Goal: Task Accomplishment & Management: Complete application form

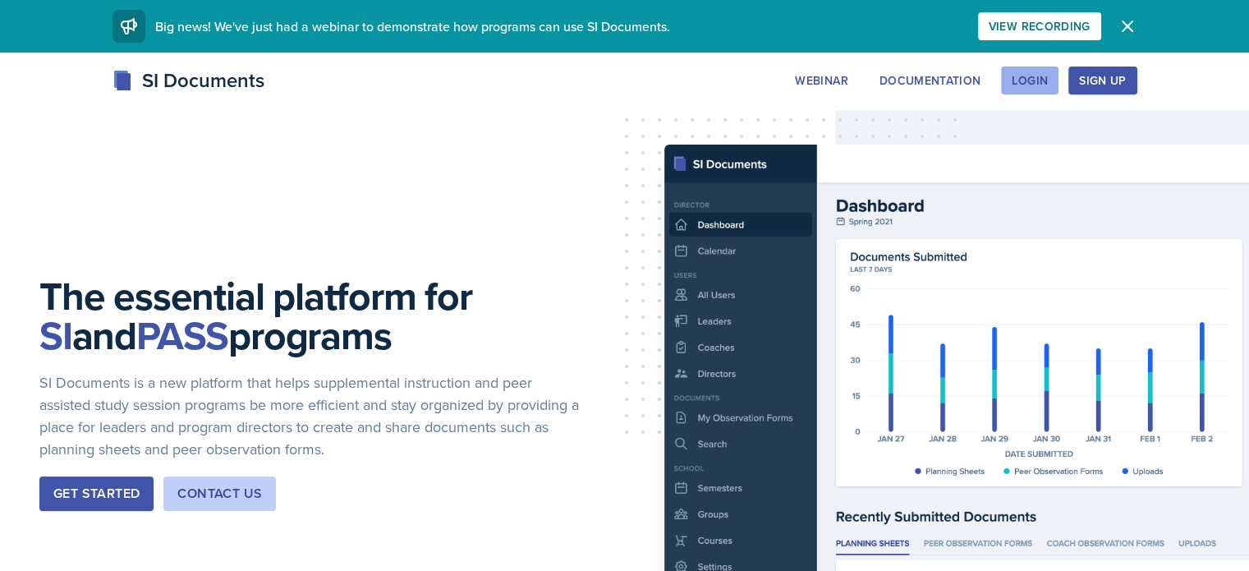
click at [1047, 81] on div "Login" at bounding box center [1029, 80] width 36 height 13
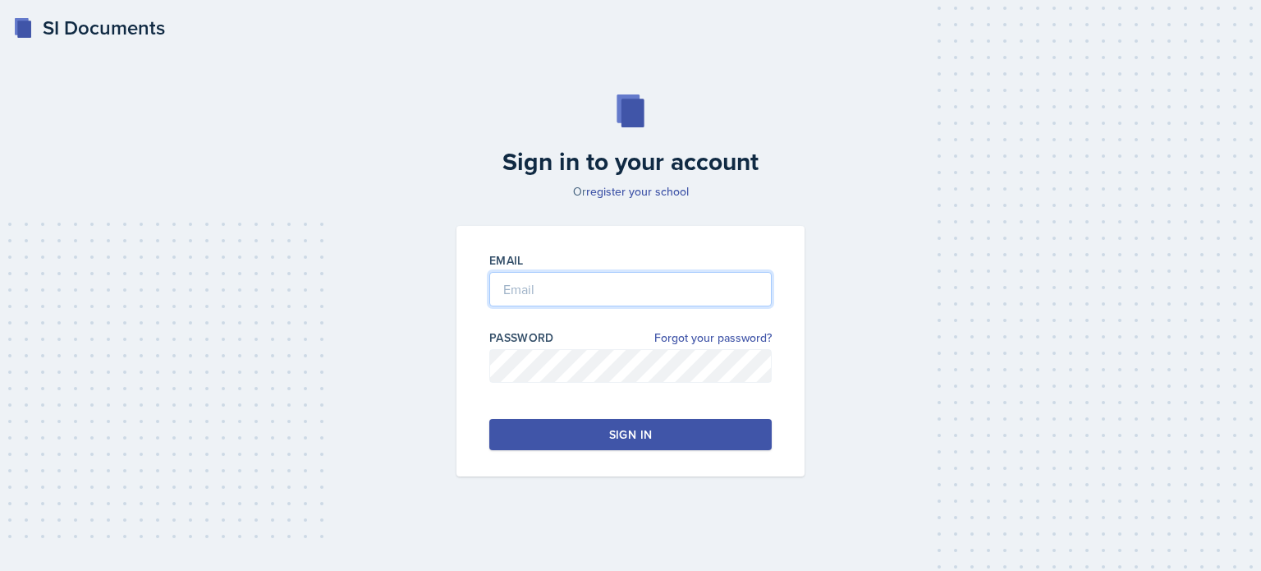
type input "[EMAIL_ADDRESS][DOMAIN_NAME]"
click at [638, 278] on input "[EMAIL_ADDRESS][DOMAIN_NAME]" at bounding box center [630, 289] width 282 height 34
click at [534, 423] on button "Sign in" at bounding box center [630, 434] width 282 height 31
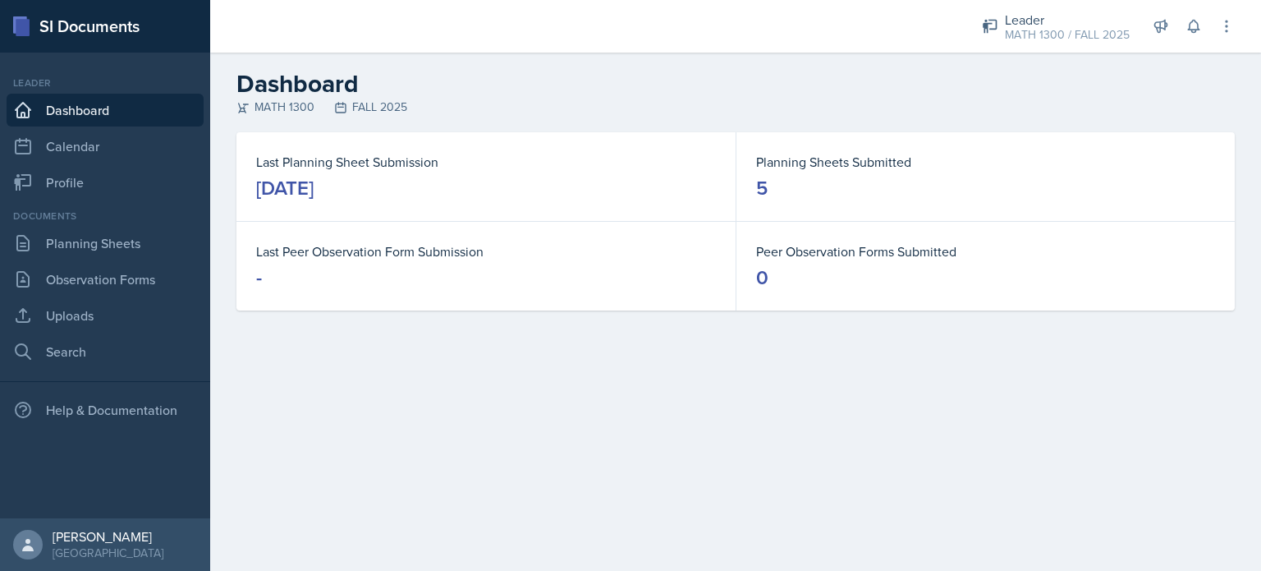
click at [545, 209] on div "Last Planning Sheet Submission [DATE]" at bounding box center [485, 176] width 499 height 89
click at [575, 195] on dd "[DATE]" at bounding box center [486, 188] width 460 height 26
click at [147, 254] on link "Planning Sheets" at bounding box center [105, 243] width 197 height 33
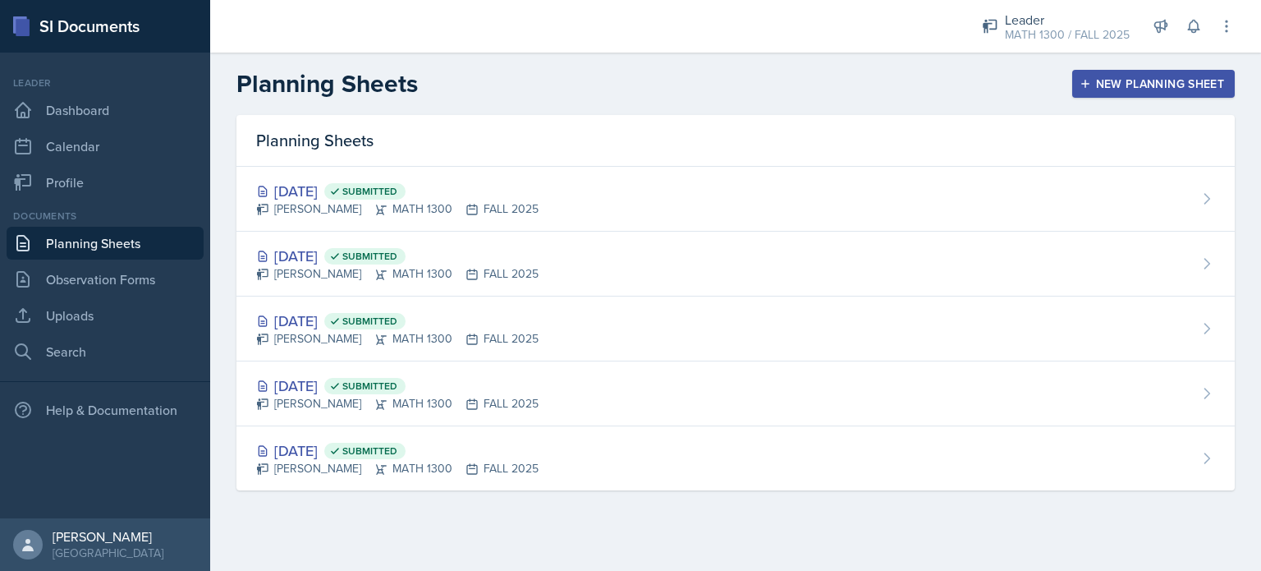
click at [1134, 94] on button "New Planning Sheet" at bounding box center [1153, 84] width 163 height 28
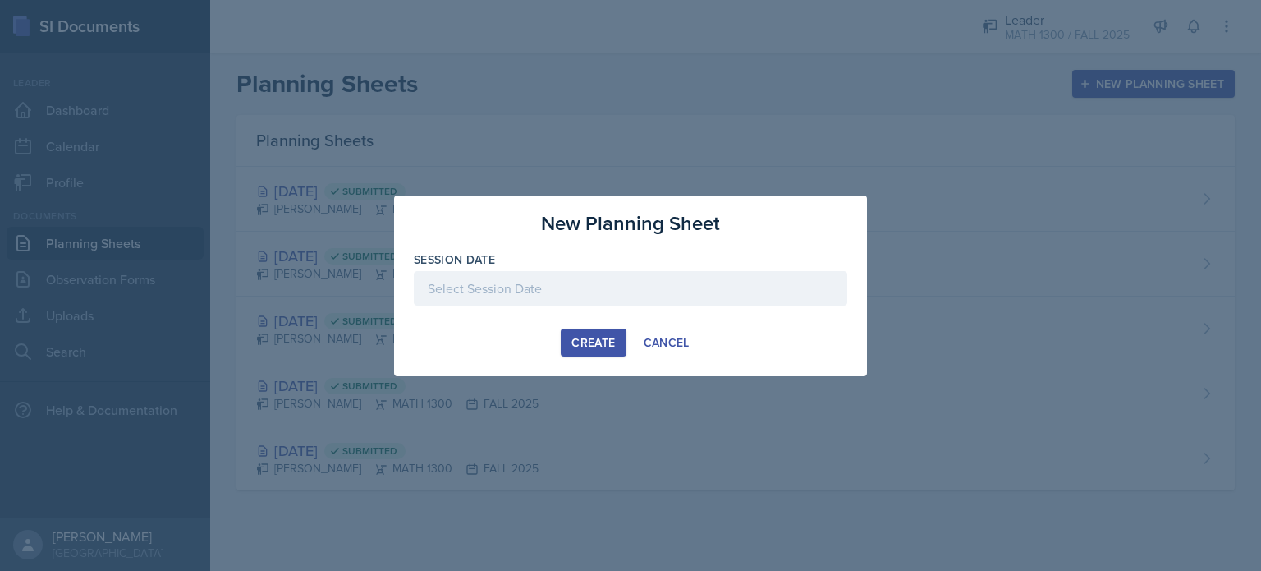
click at [611, 348] on div "Create" at bounding box center [593, 342] width 44 height 13
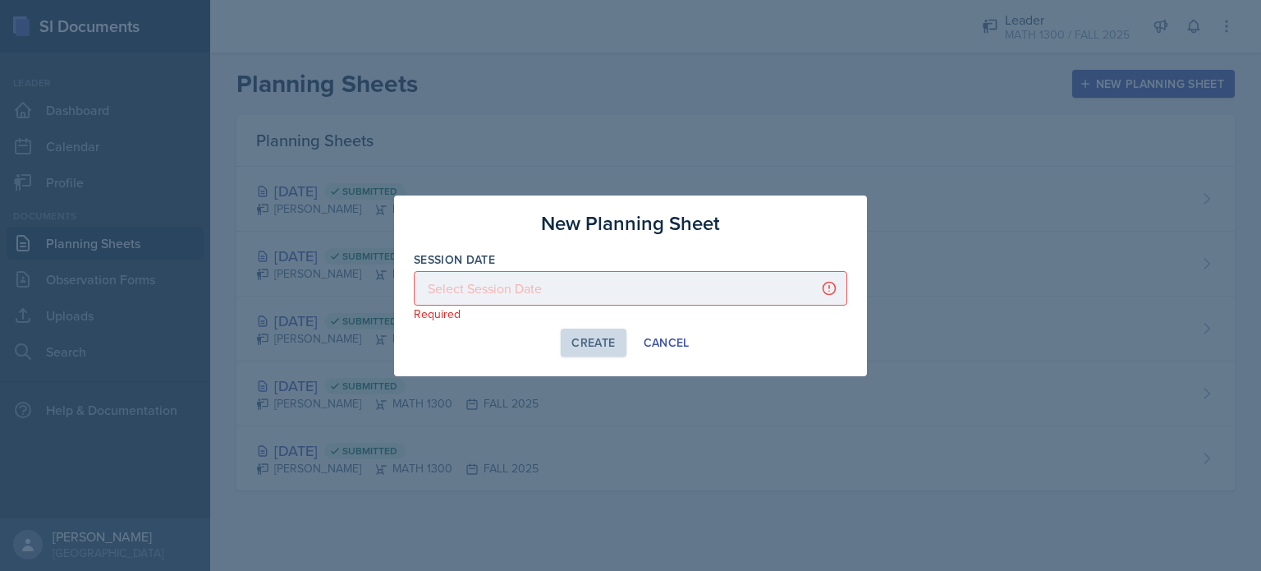
click at [581, 289] on div at bounding box center [630, 288] width 433 height 34
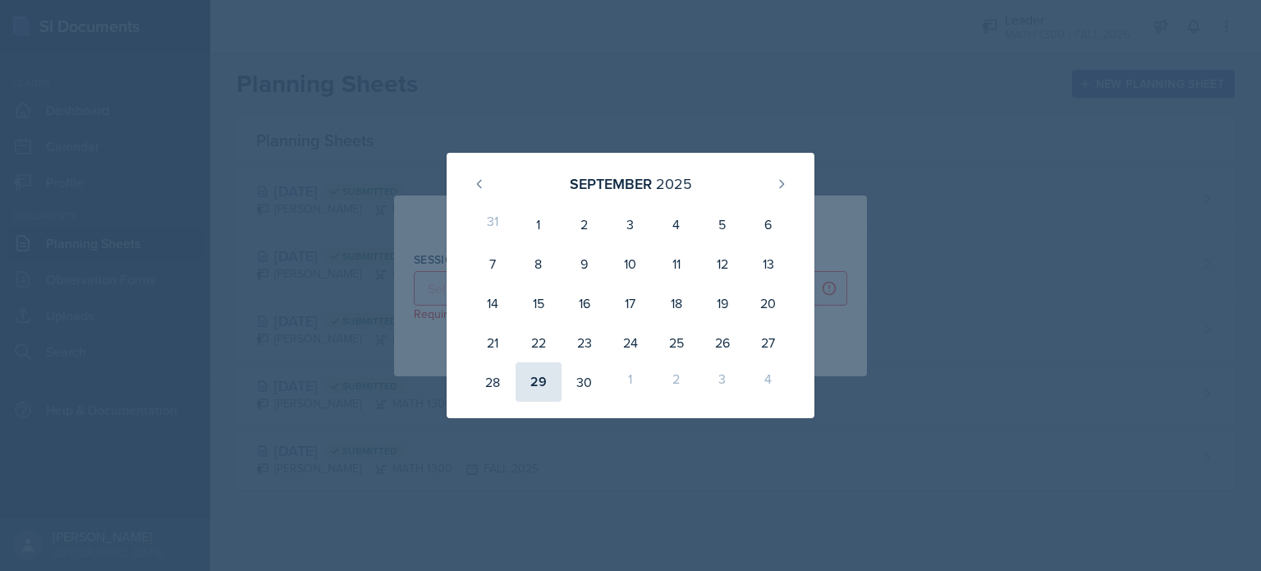
click at [534, 387] on div "29" at bounding box center [539, 381] width 46 height 39
type input "[DATE]"
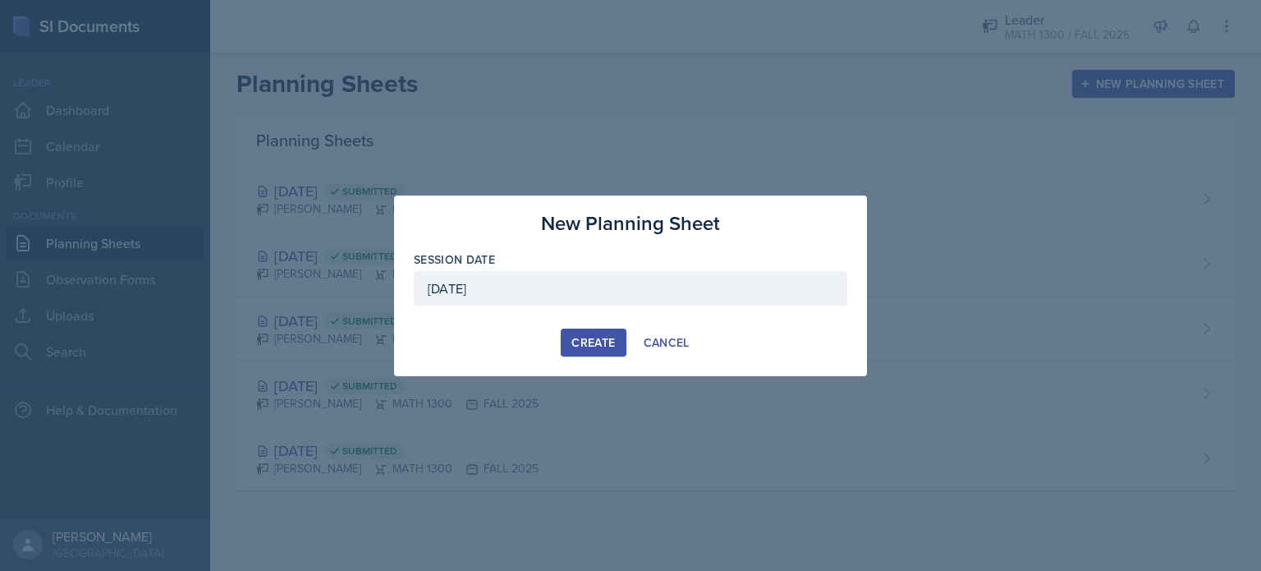
click at [604, 343] on div "Create" at bounding box center [593, 342] width 44 height 13
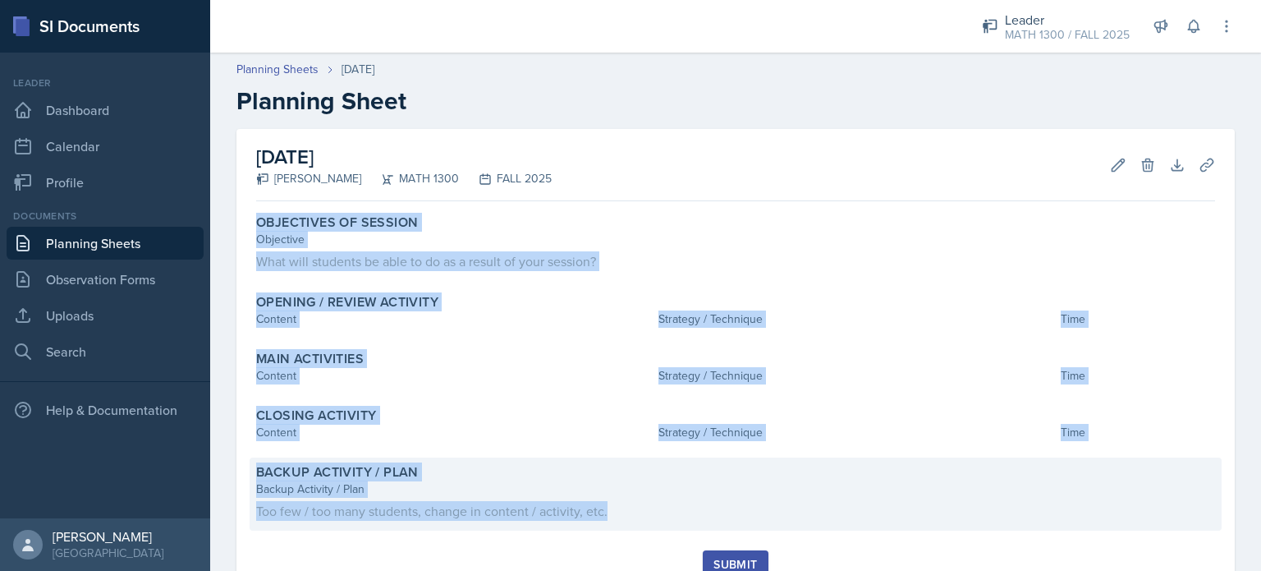
drag, startPoint x: 254, startPoint y: 222, endPoint x: 621, endPoint y: 516, distance: 469.6
click at [621, 516] on div "Objectives of Session Objective What will students be able to do as a result of…" at bounding box center [735, 379] width 959 height 342
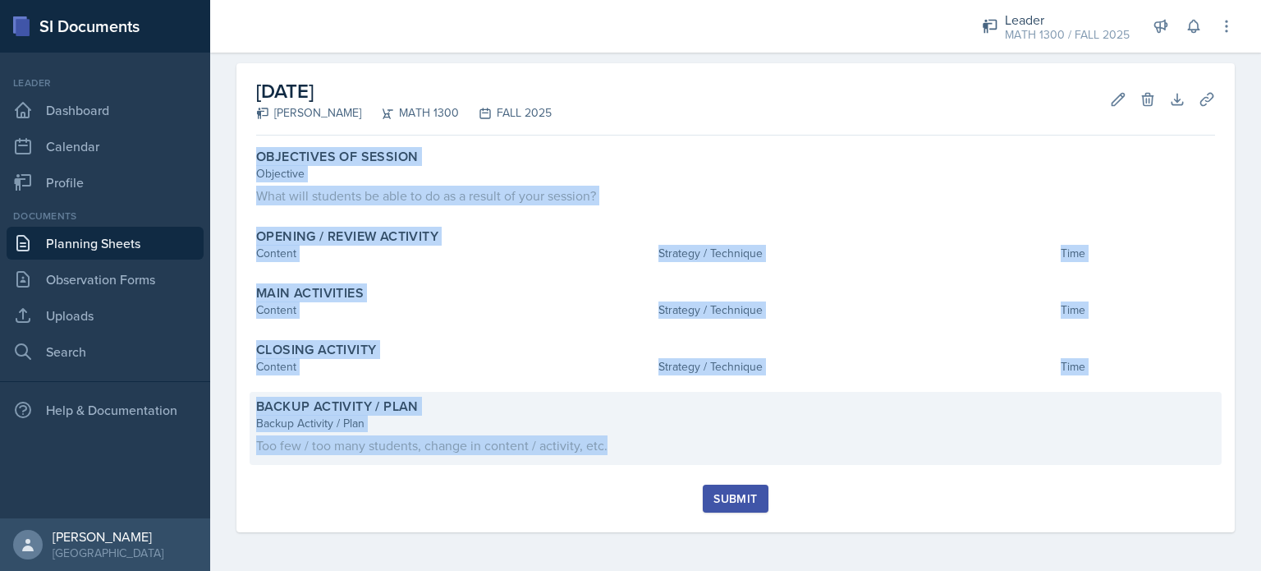
copy div "Objectives of Session Objective What will students be able to do as a result of…"
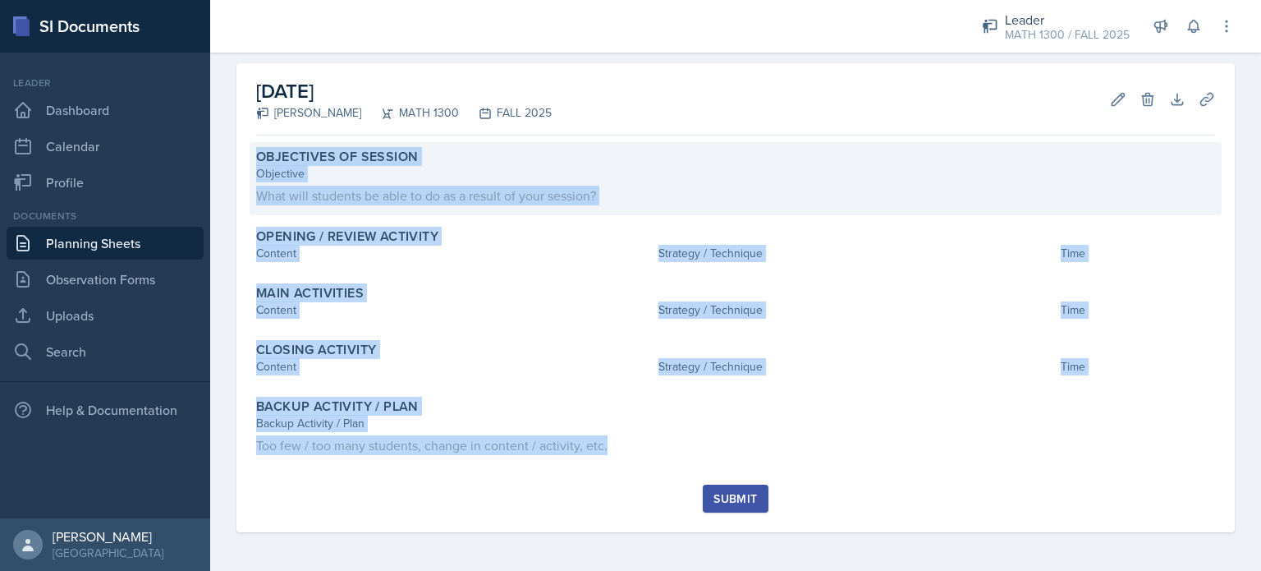
click at [469, 184] on div "Objective What will students be able to do as a result of your session?" at bounding box center [735, 185] width 959 height 40
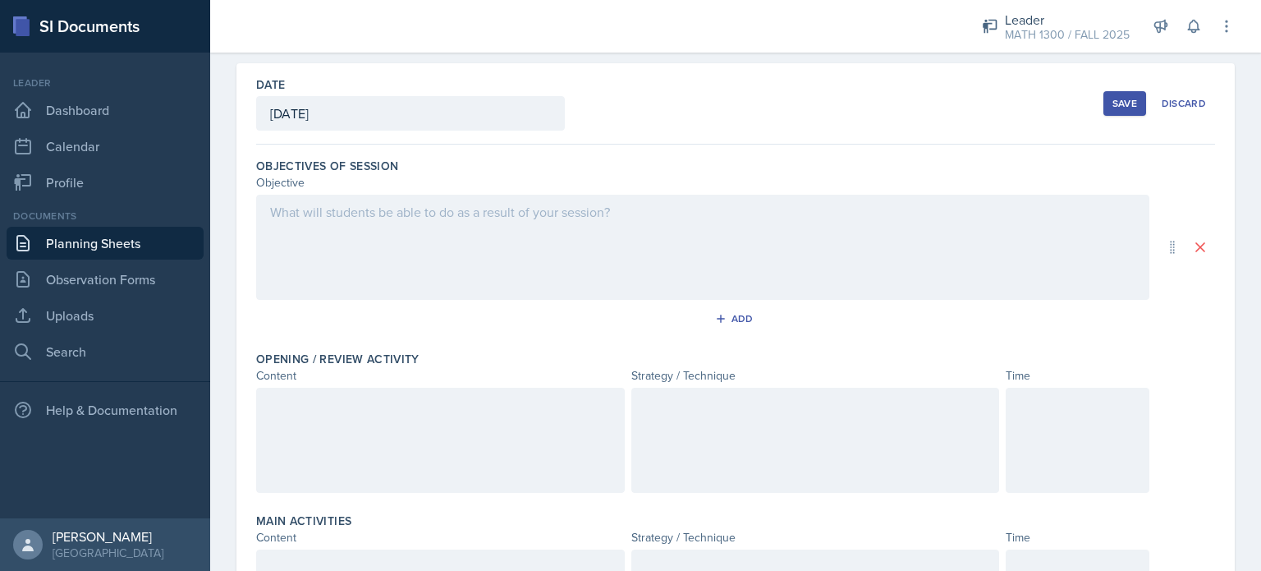
click at [440, 222] on div at bounding box center [702, 247] width 893 height 105
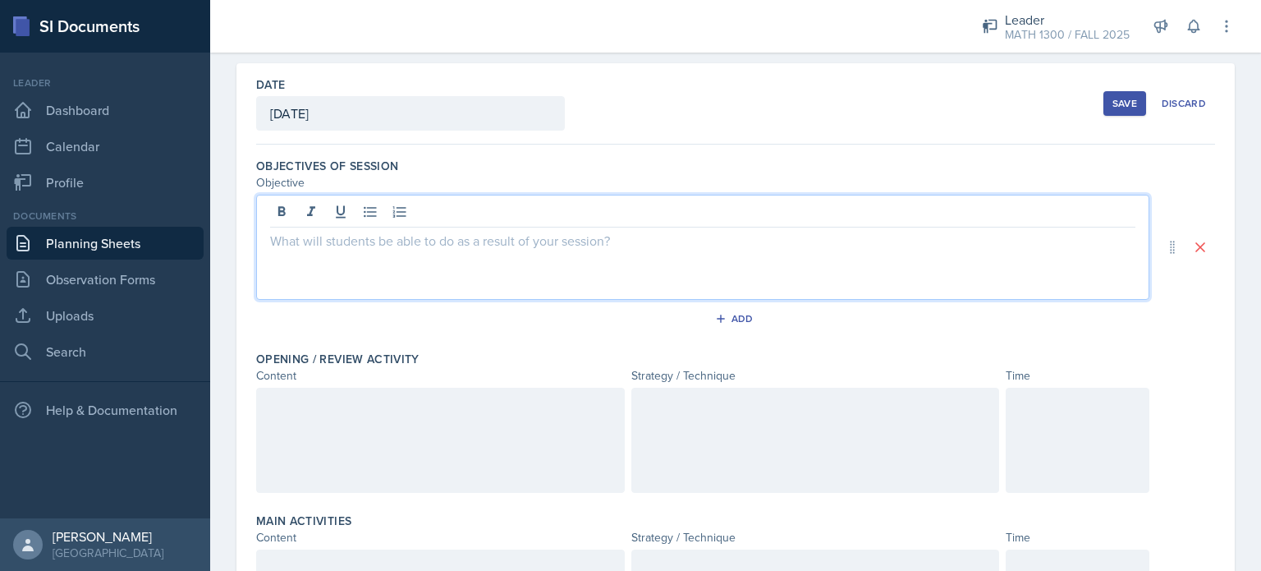
scroll to position [94, 0]
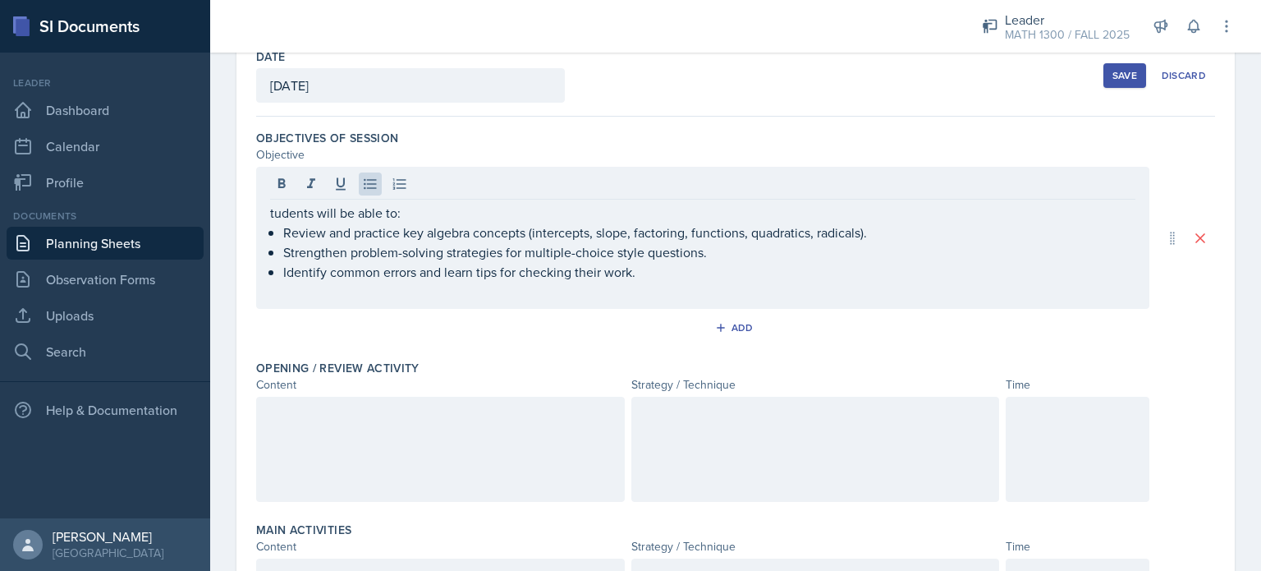
click at [259, 214] on div "tudents will be able to: Review and practice key algebra concepts (intercepts, …" at bounding box center [702, 238] width 893 height 142
click at [263, 212] on div "tudents will be able to: Review and practice key algebra concepts (intercepts, …" at bounding box center [702, 238] width 893 height 142
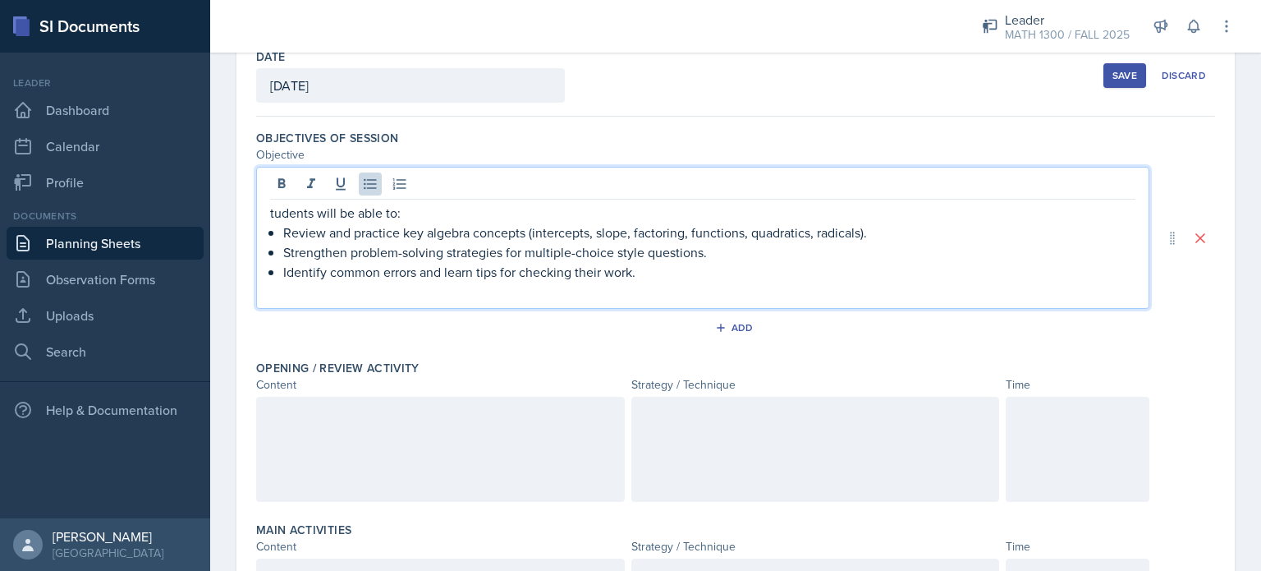
click at [263, 212] on div "tudents will be able to: Review and practice key algebra concepts (intercepts, …" at bounding box center [702, 238] width 893 height 142
click at [275, 212] on p "tudents will be able to:" at bounding box center [702, 213] width 865 height 20
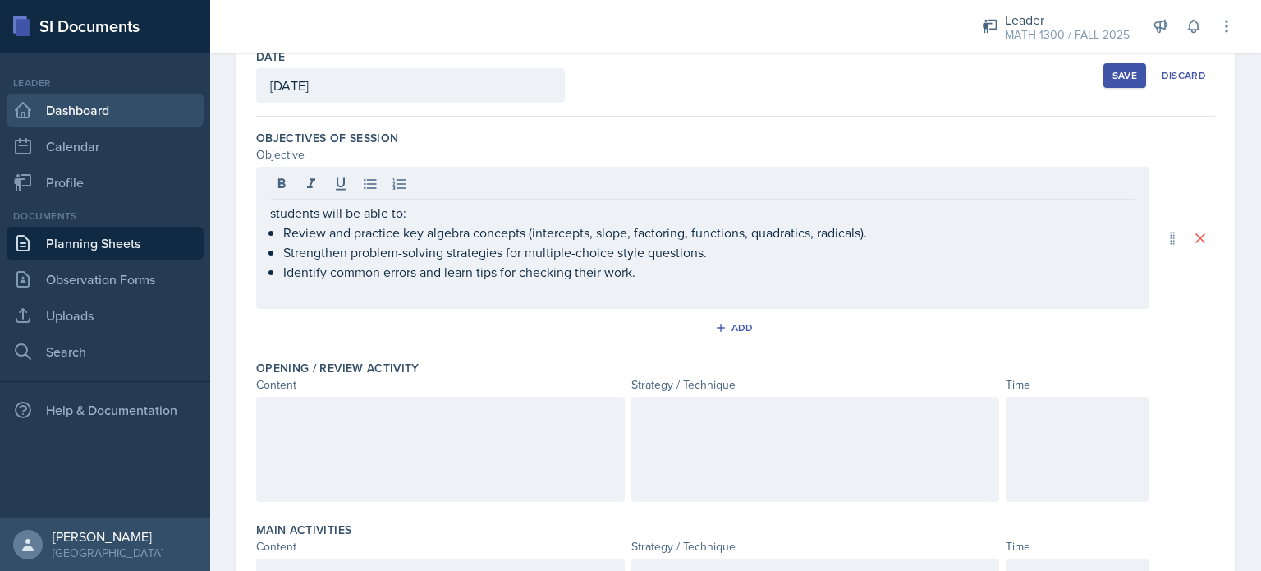
click at [53, 117] on link "Dashboard" at bounding box center [105, 110] width 197 height 33
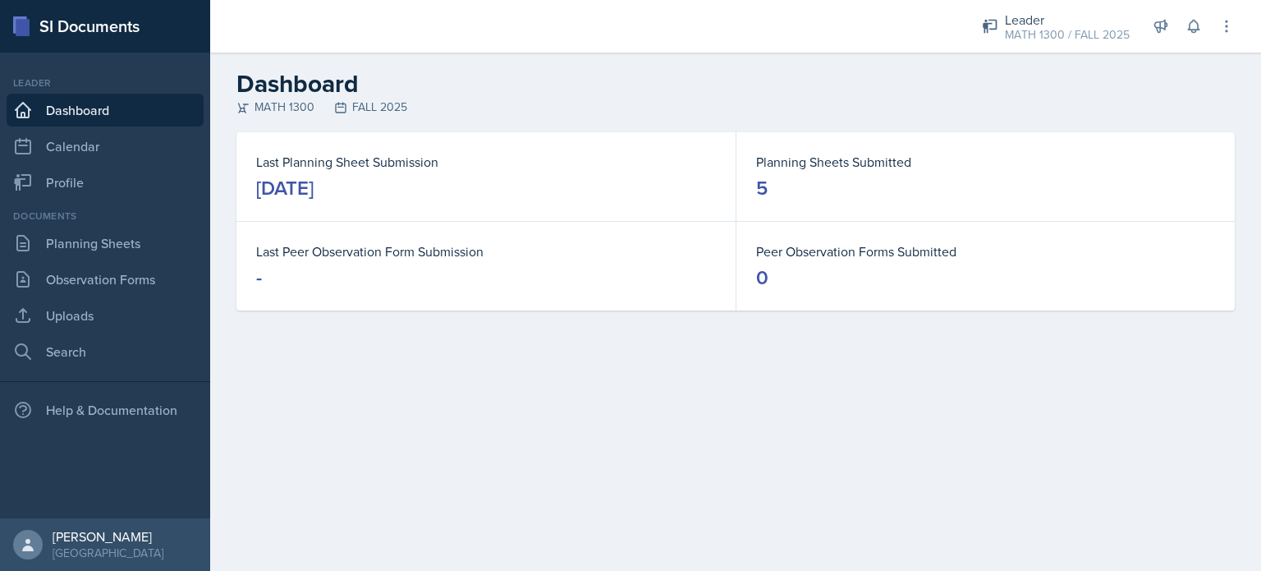
click at [802, 168] on dt "Planning Sheets Submitted" at bounding box center [985, 162] width 459 height 20
click at [112, 248] on link "Planning Sheets" at bounding box center [105, 243] width 197 height 33
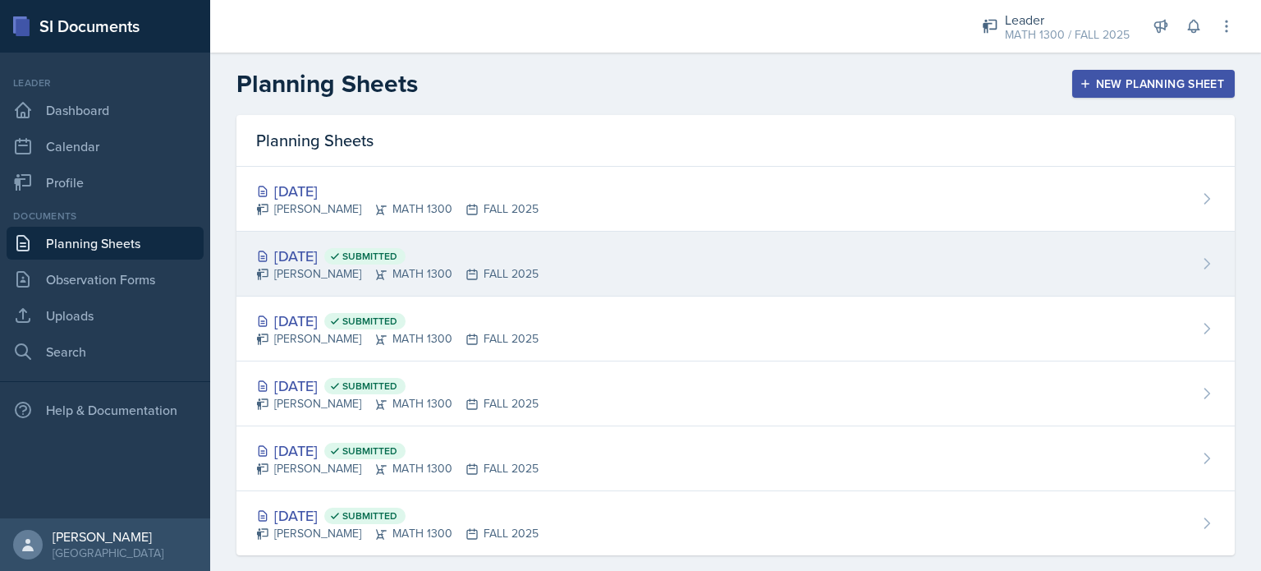
click at [277, 246] on div "[DATE] Submitted" at bounding box center [397, 256] width 282 height 22
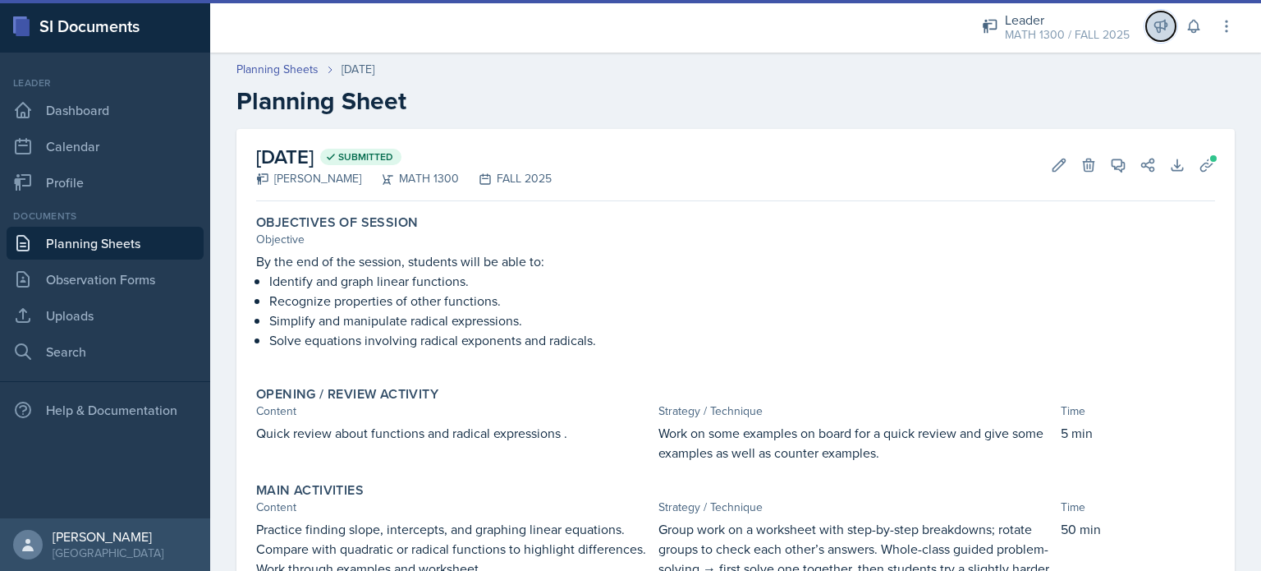
click at [1161, 22] on icon at bounding box center [1161, 27] width 12 height 12
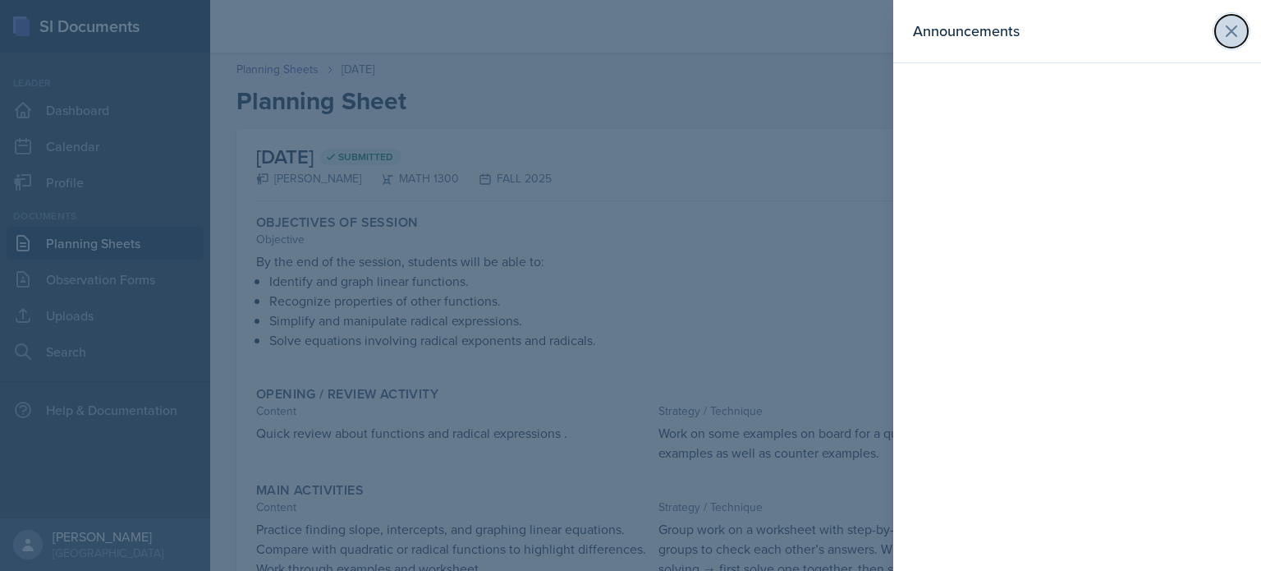
click at [1244, 25] on button at bounding box center [1231, 31] width 33 height 33
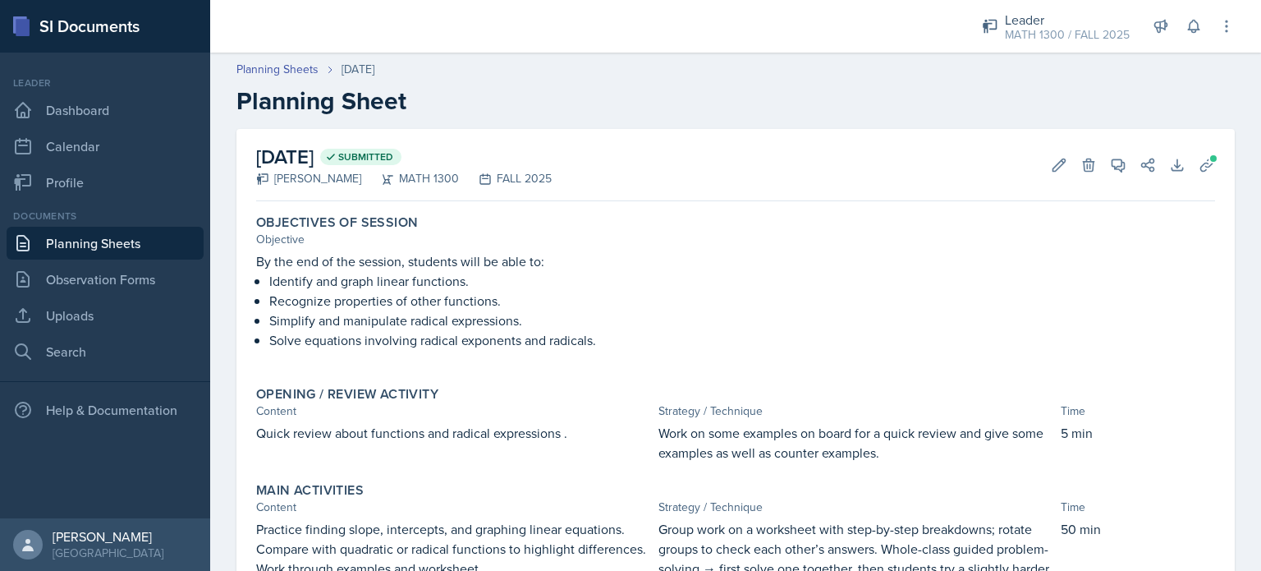
click at [129, 236] on link "Planning Sheets" at bounding box center [105, 243] width 197 height 33
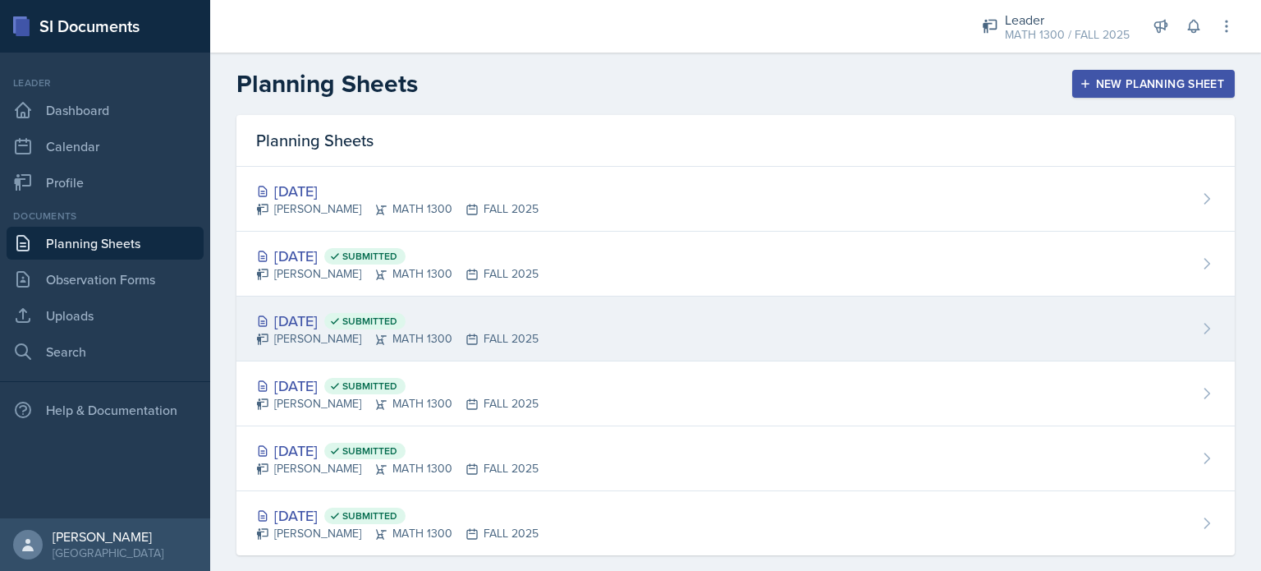
click at [322, 318] on div "[DATE] Submitted" at bounding box center [397, 320] width 282 height 22
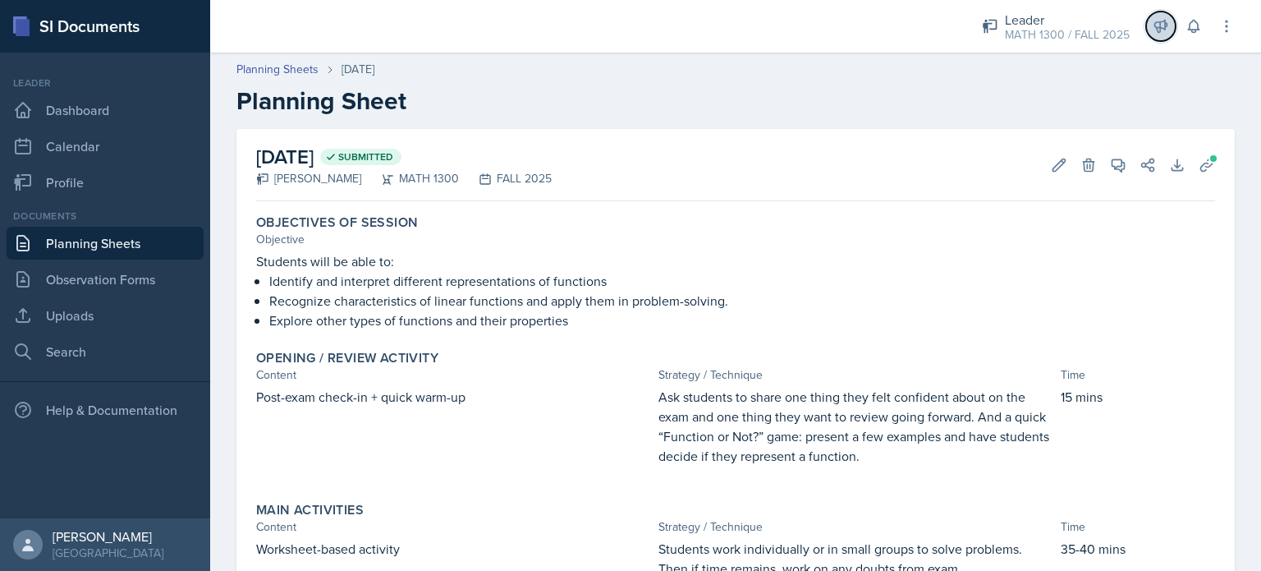
click at [1156, 27] on icon at bounding box center [1161, 27] width 12 height 12
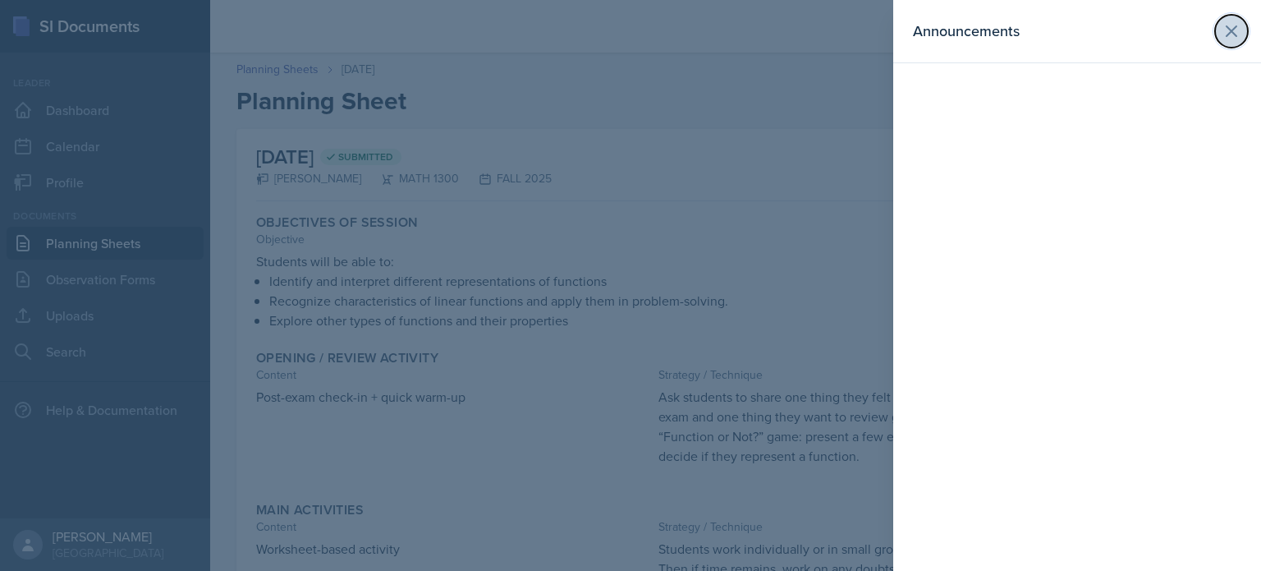
click at [1231, 33] on icon at bounding box center [1231, 31] width 20 height 20
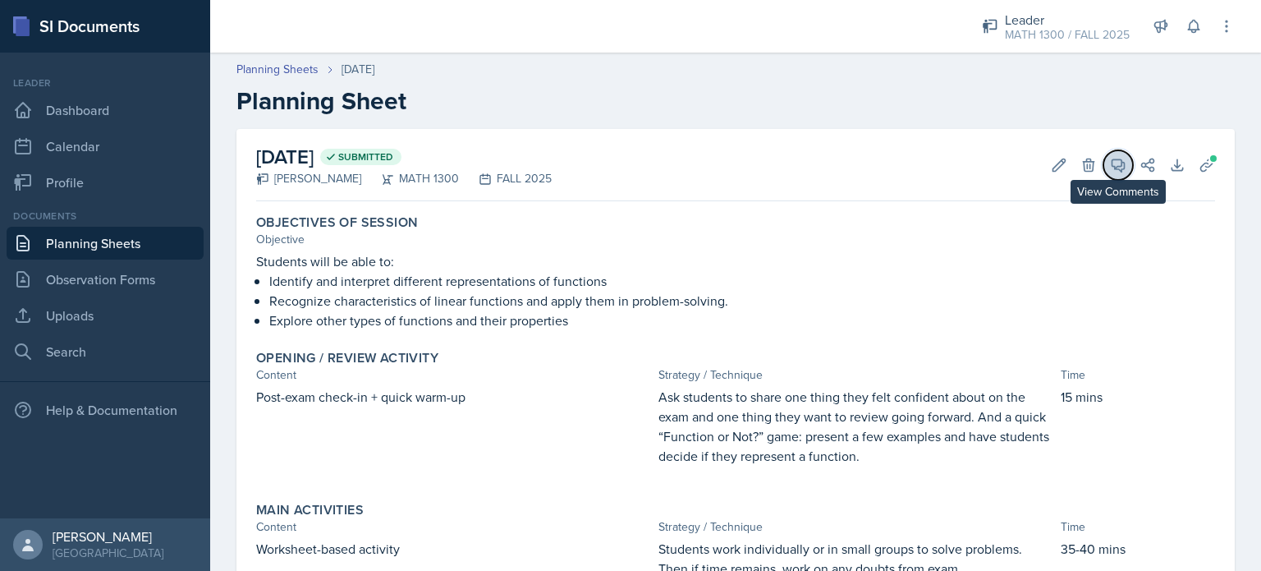
click at [1120, 163] on span at bounding box center [1124, 159] width 8 height 8
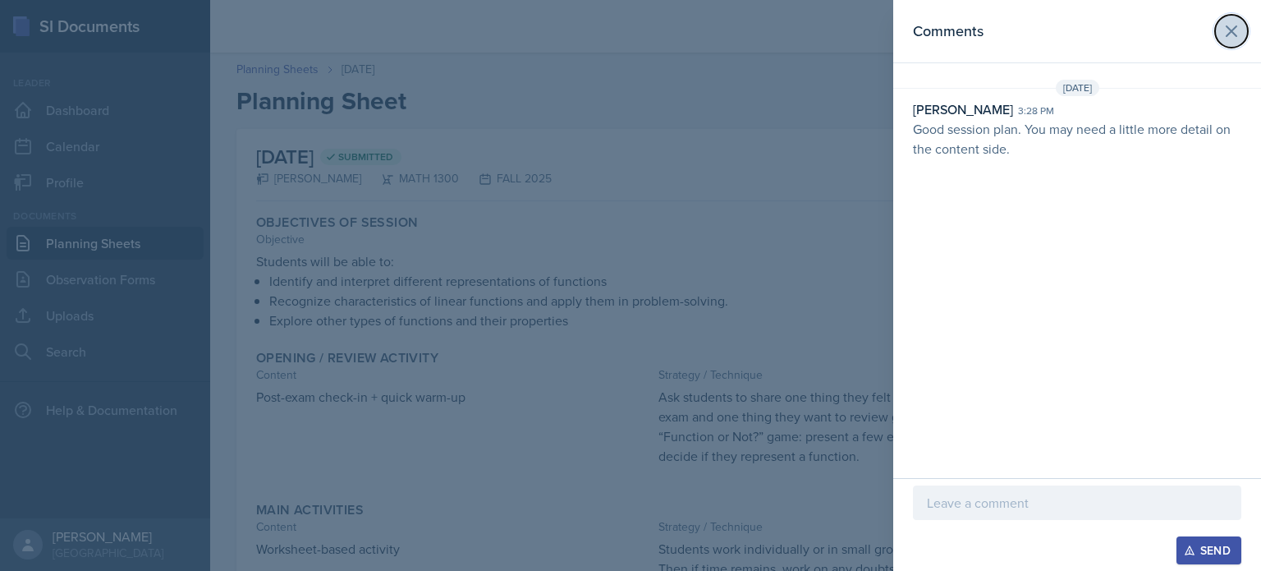
click at [1219, 35] on button at bounding box center [1231, 31] width 33 height 33
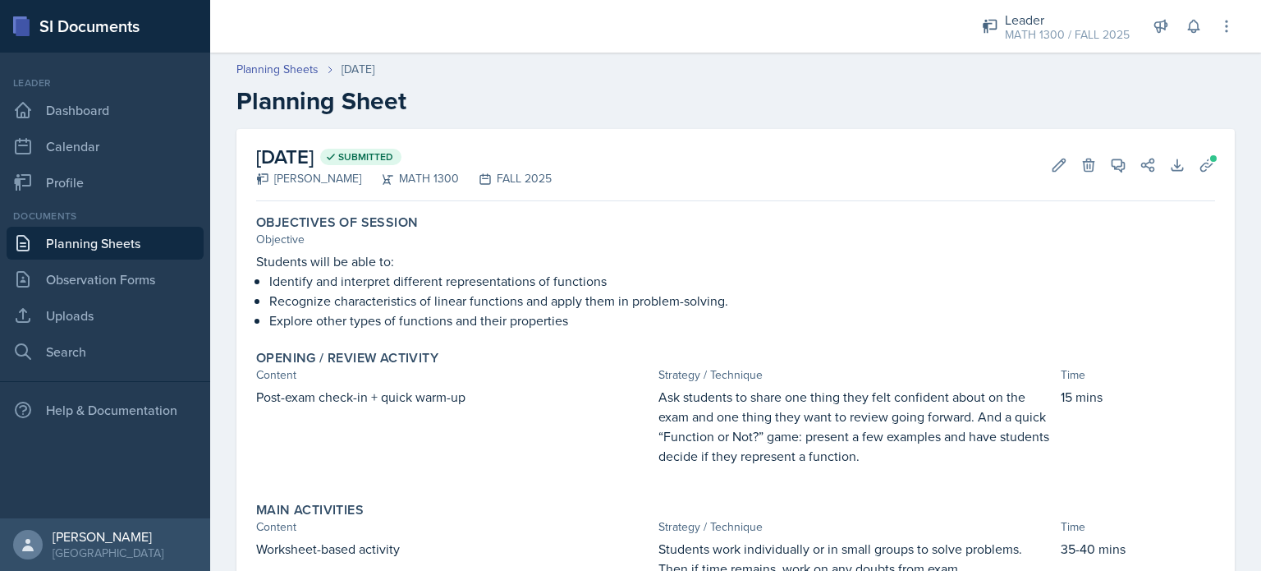
click at [194, 235] on link "Planning Sheets" at bounding box center [105, 243] width 197 height 33
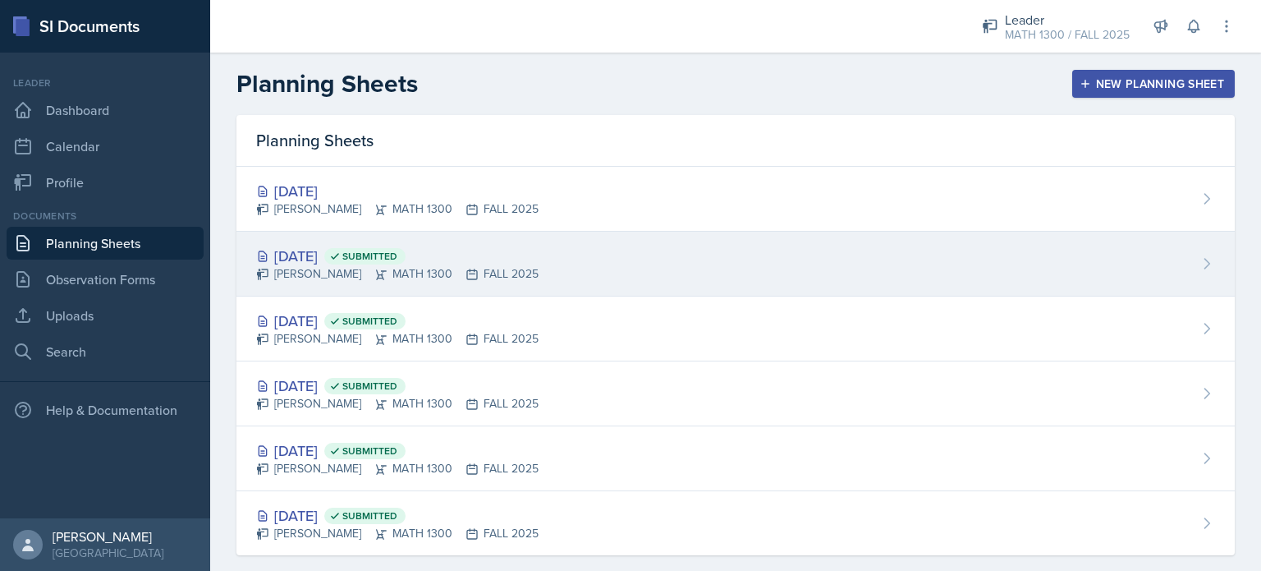
click at [450, 236] on div "[DATE] Submitted [PERSON_NAME] MATH 1300 FALL 2025" at bounding box center [735, 263] width 998 height 65
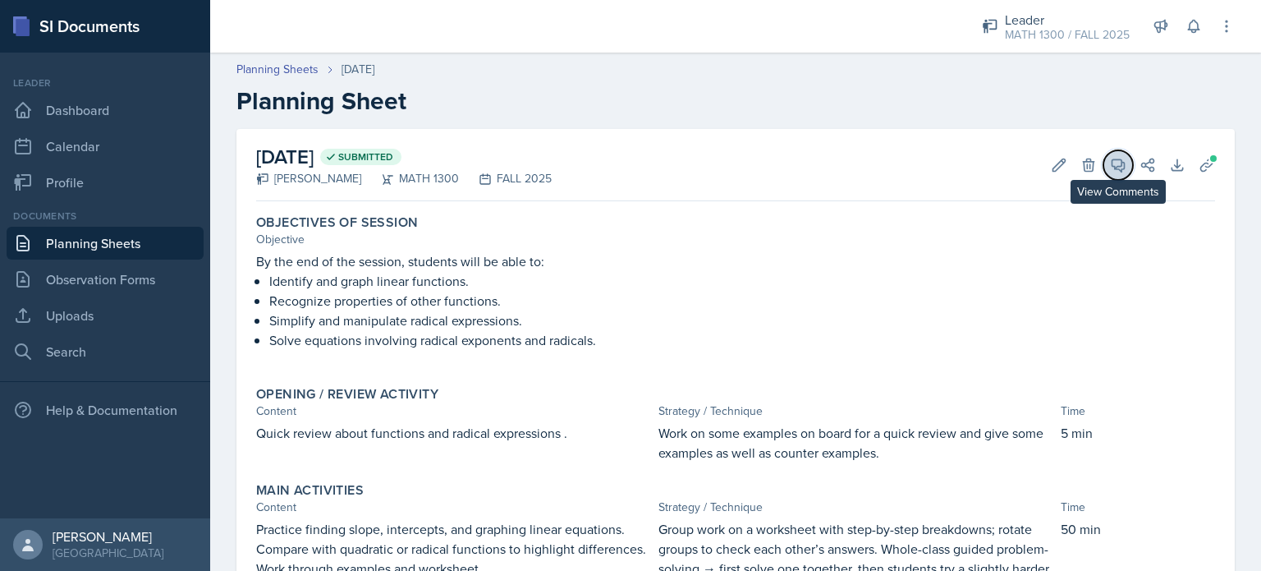
click at [1116, 164] on button "View Comments" at bounding box center [1118, 165] width 30 height 30
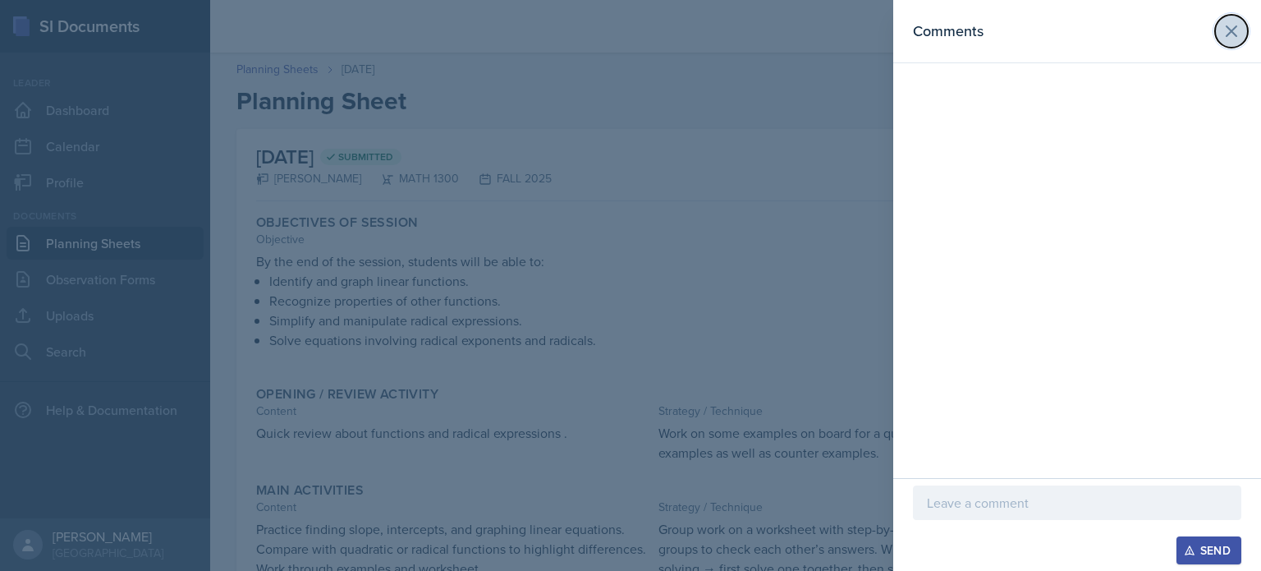
click at [1232, 32] on icon at bounding box center [1231, 31] width 10 height 10
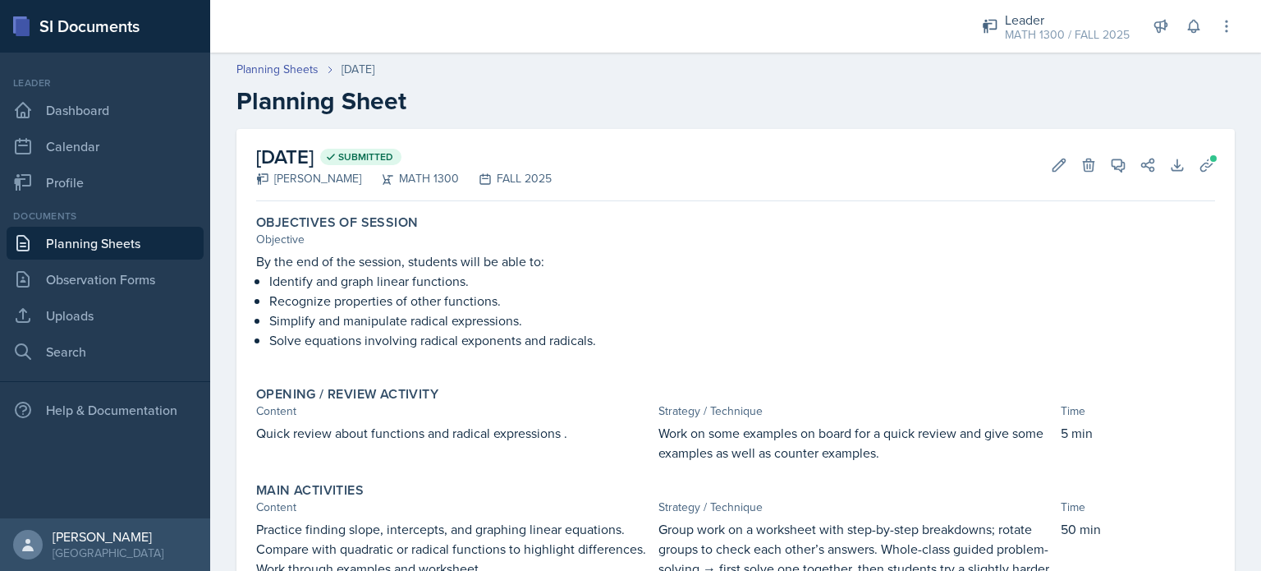
click at [102, 239] on link "Planning Sheets" at bounding box center [105, 243] width 197 height 33
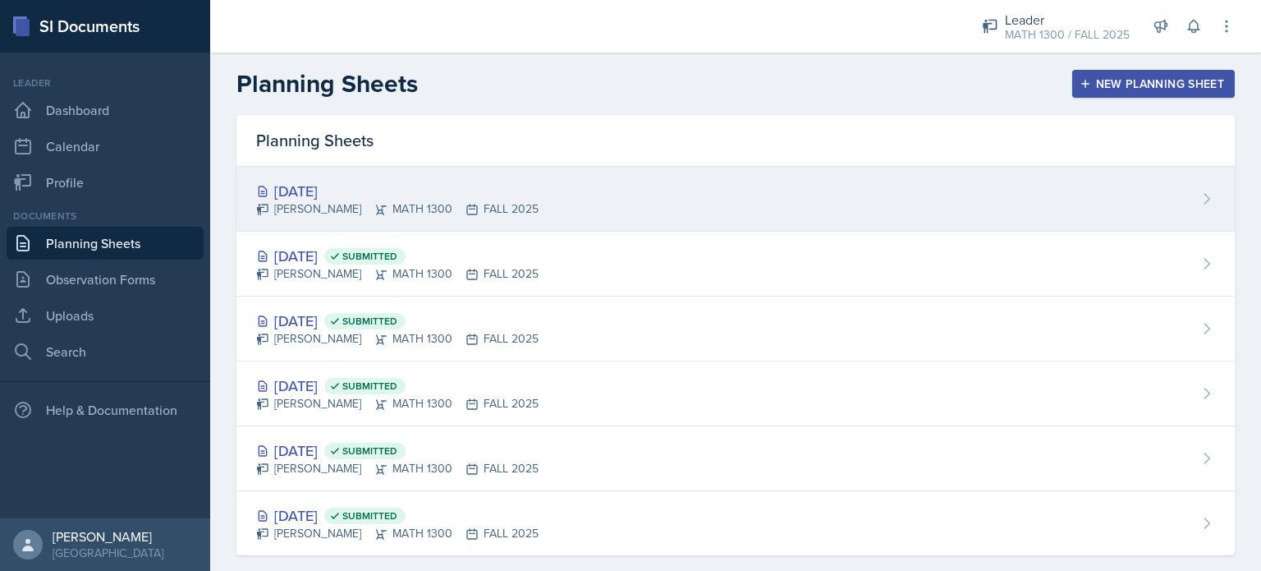
click at [304, 190] on div "[DATE]" at bounding box center [397, 191] width 282 height 22
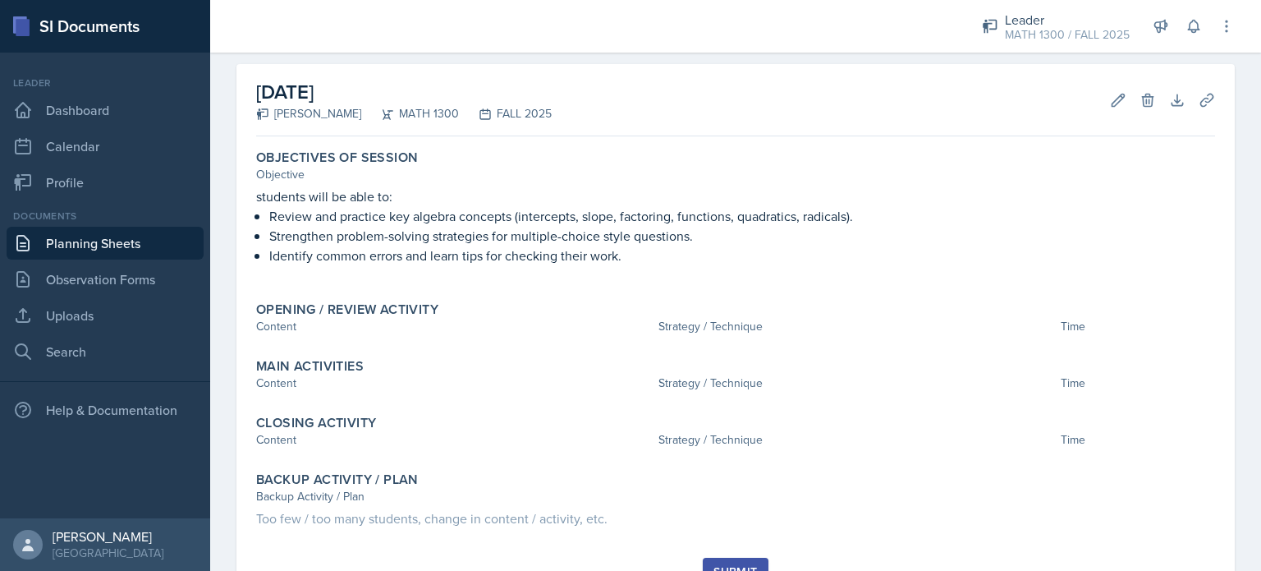
scroll to position [67, 0]
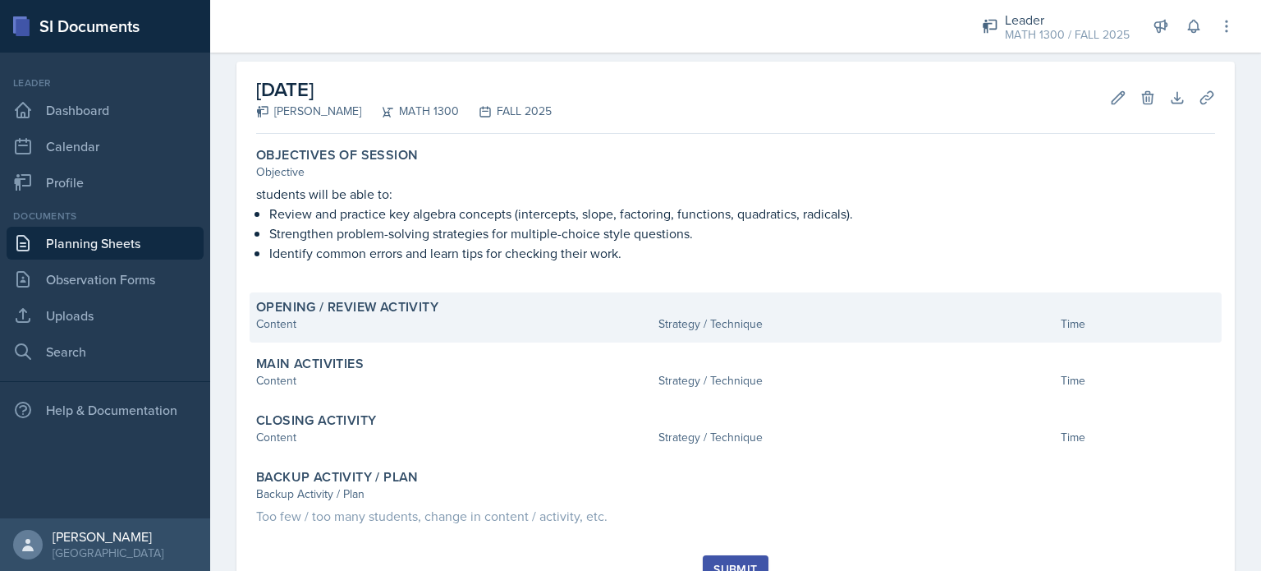
click at [453, 308] on div "Opening / Review Activity" at bounding box center [735, 307] width 959 height 16
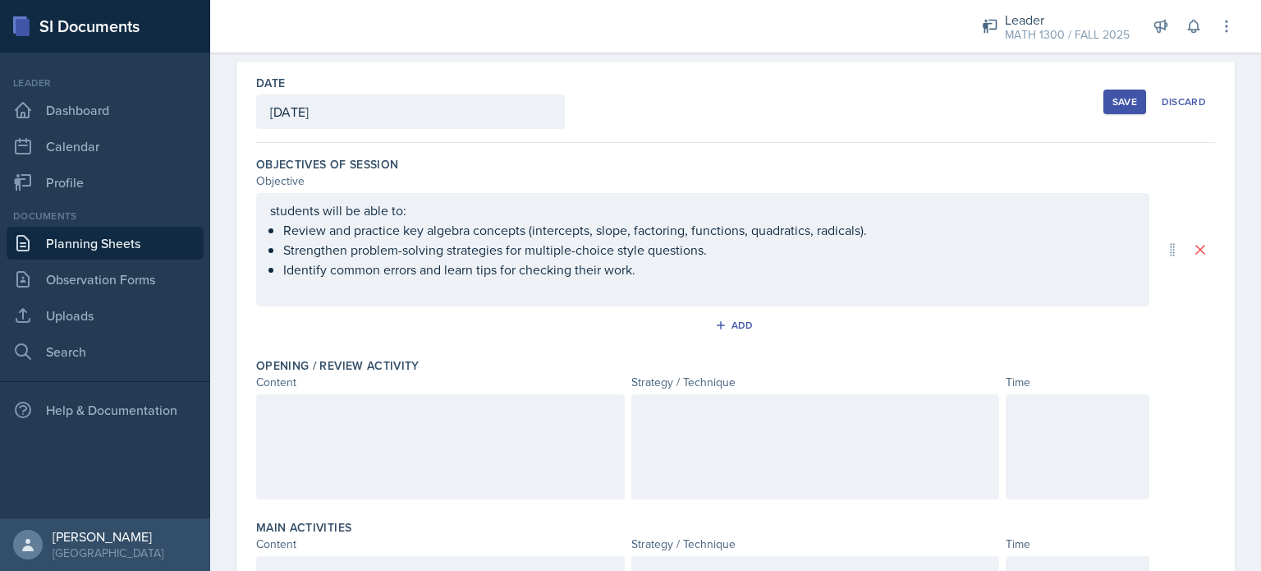
click at [386, 387] on div "Content" at bounding box center [440, 381] width 369 height 17
click at [366, 419] on div at bounding box center [440, 446] width 369 height 105
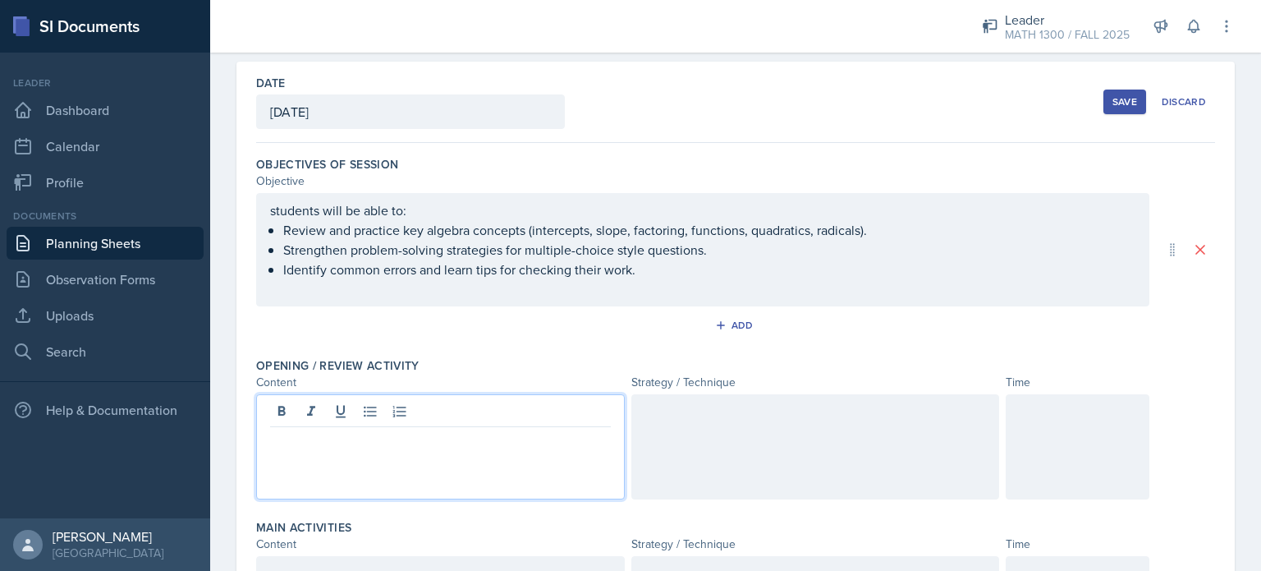
scroll to position [95, 0]
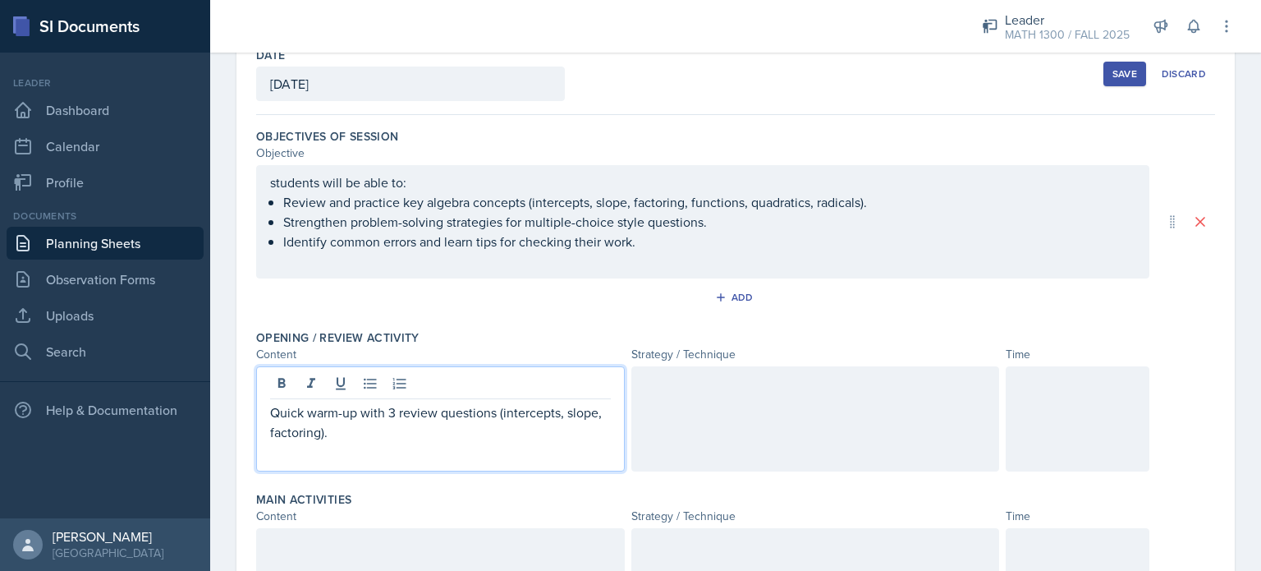
click at [502, 408] on p "Quick warm-up with 3 review questions (intercepts, slope, factoring)." at bounding box center [440, 421] width 341 height 39
click at [633, 422] on div at bounding box center [815, 418] width 369 height 105
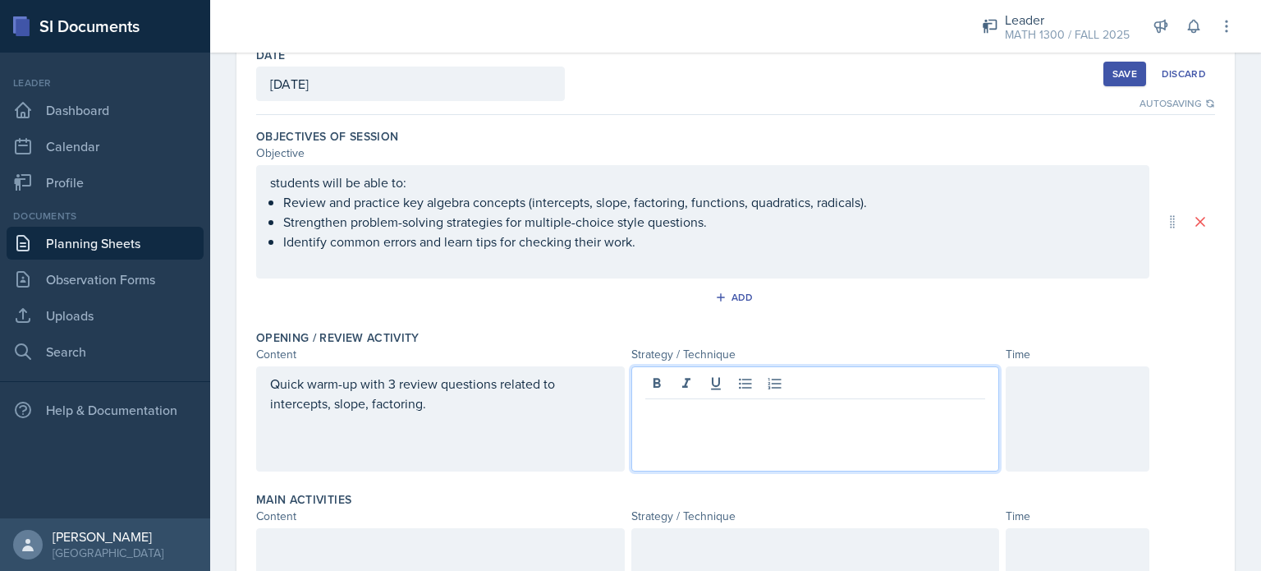
scroll to position [124, 0]
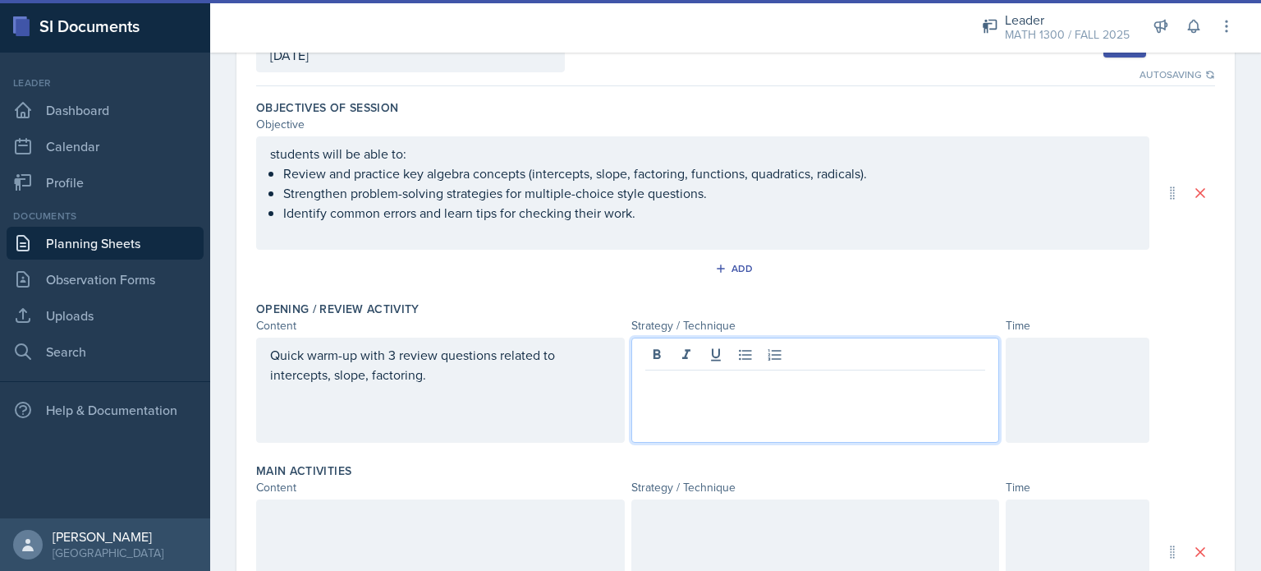
paste div
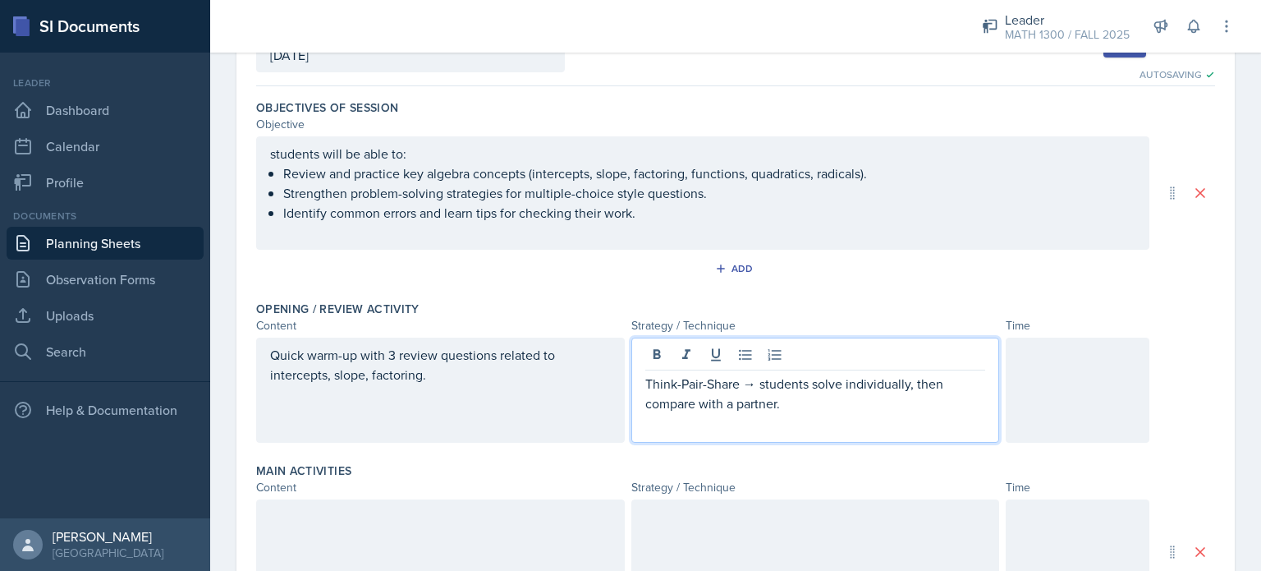
click at [744, 389] on p "Think-Pair-Share → students solve individually, then compare with a partner." at bounding box center [815, 392] width 341 height 39
click at [726, 382] on p "students solve individually, then compare with a partner." at bounding box center [815, 383] width 341 height 20
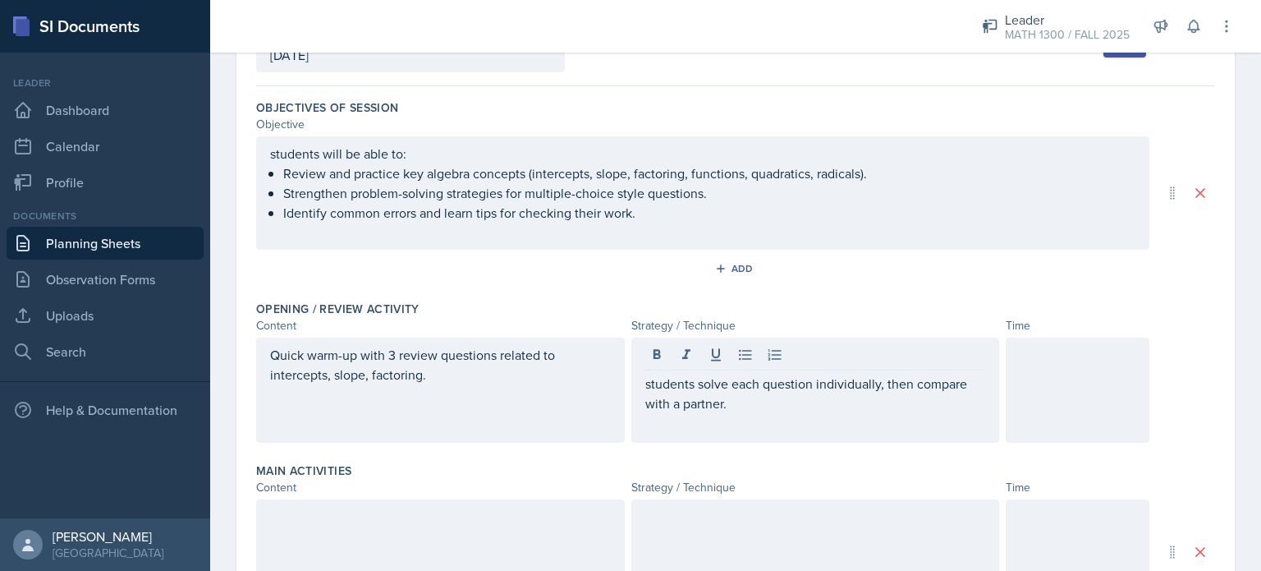
click at [1059, 383] on div at bounding box center [1078, 389] width 144 height 105
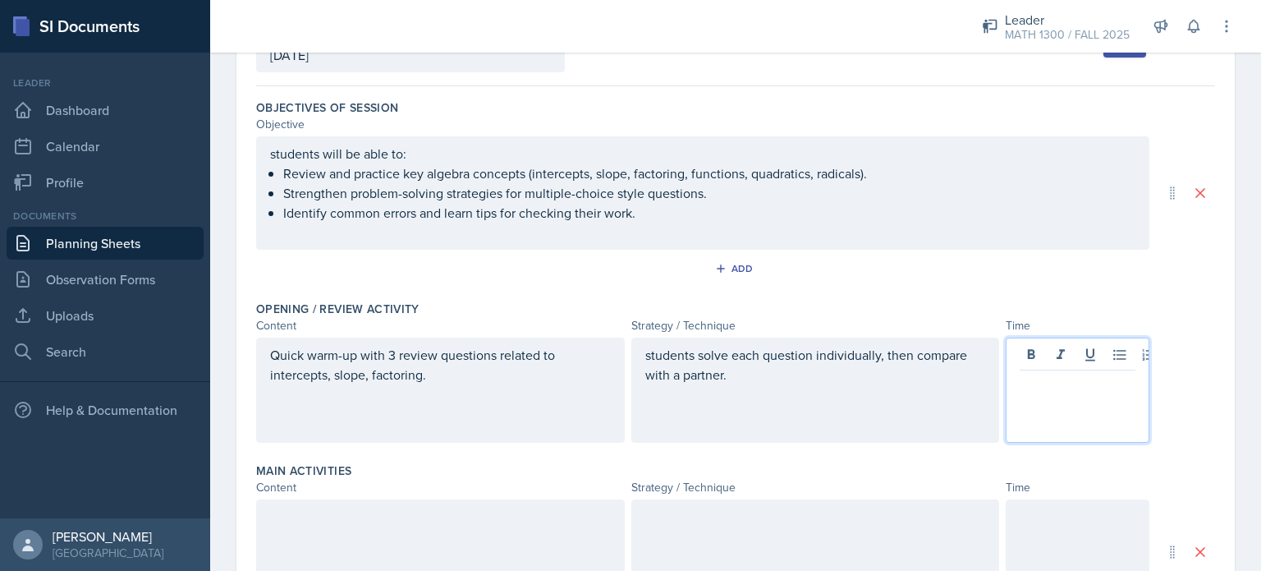
scroll to position [152, 0]
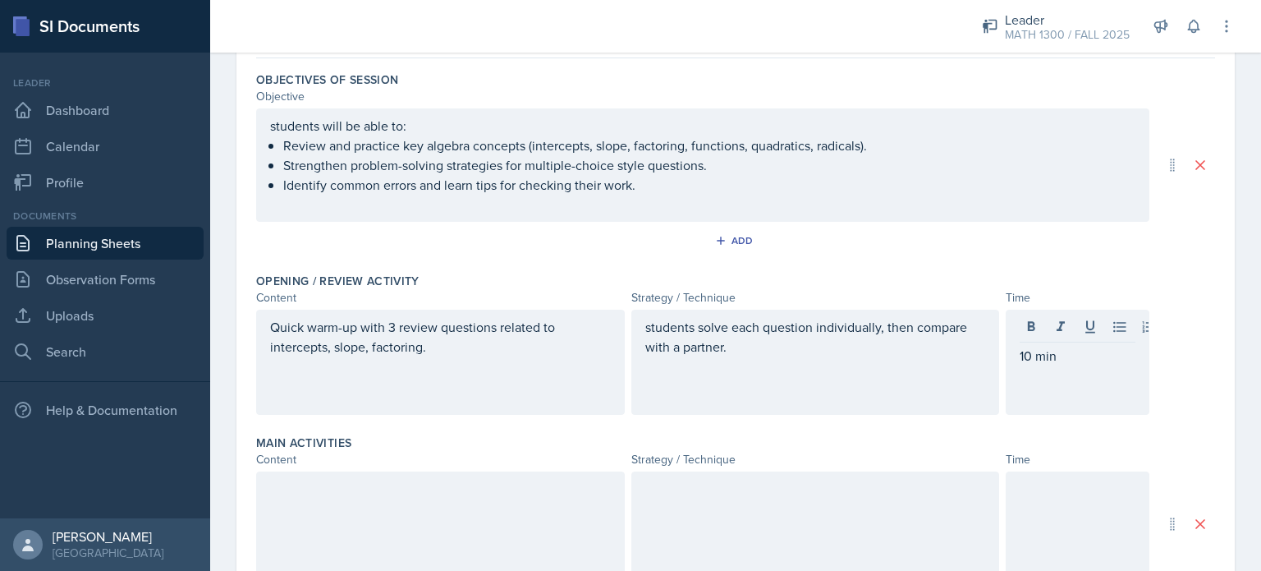
click at [489, 529] on div at bounding box center [440, 523] width 369 height 105
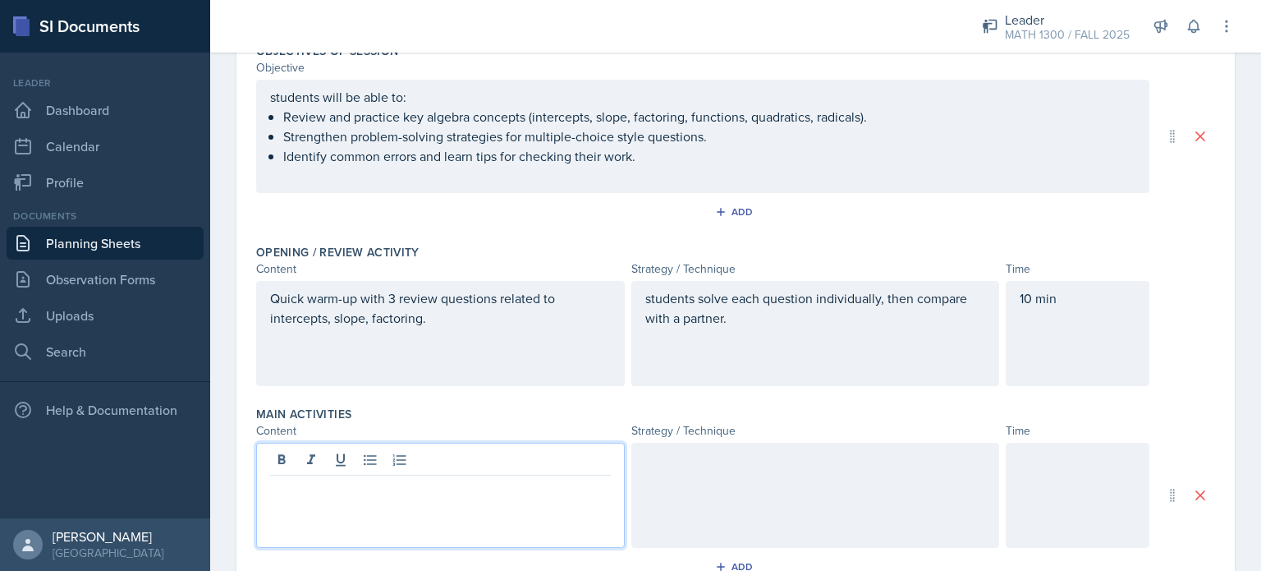
paste div
click at [375, 493] on p "3 mixed problems (one linear, one factoring, one quadratic)" at bounding box center [440, 489] width 341 height 20
click at [375, 493] on p "3 mixed problems one linear, one factoring, one quadratic)" at bounding box center [440, 489] width 341 height 20
copy p "3 mixed problems that one linear, one factoring, one quadratic)"
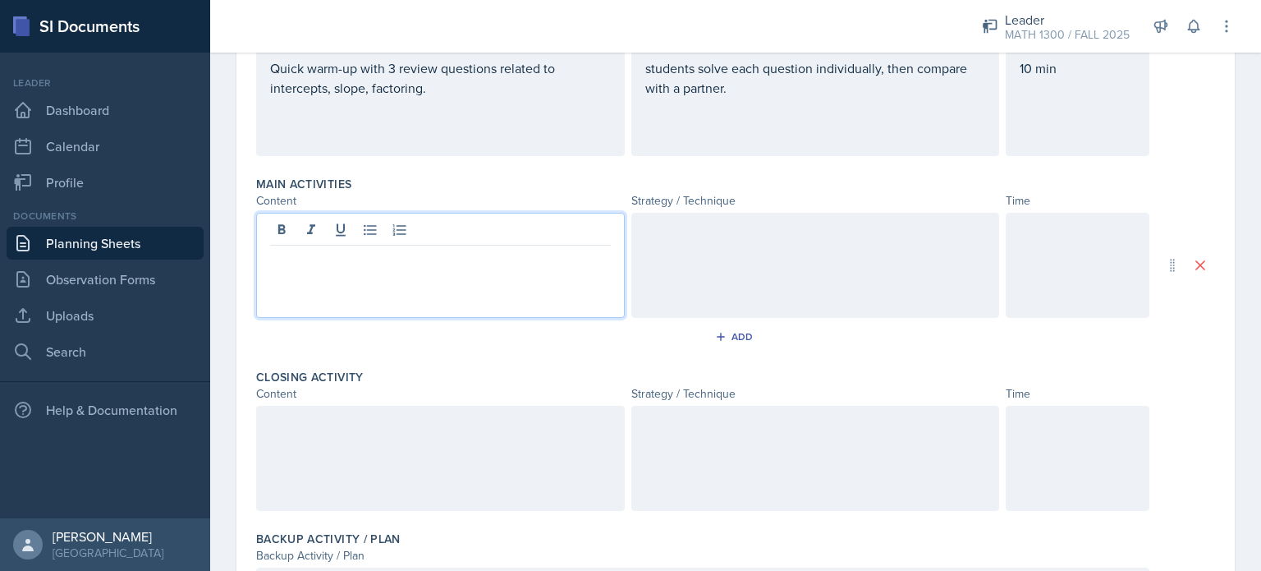
click at [361, 442] on div at bounding box center [440, 458] width 369 height 105
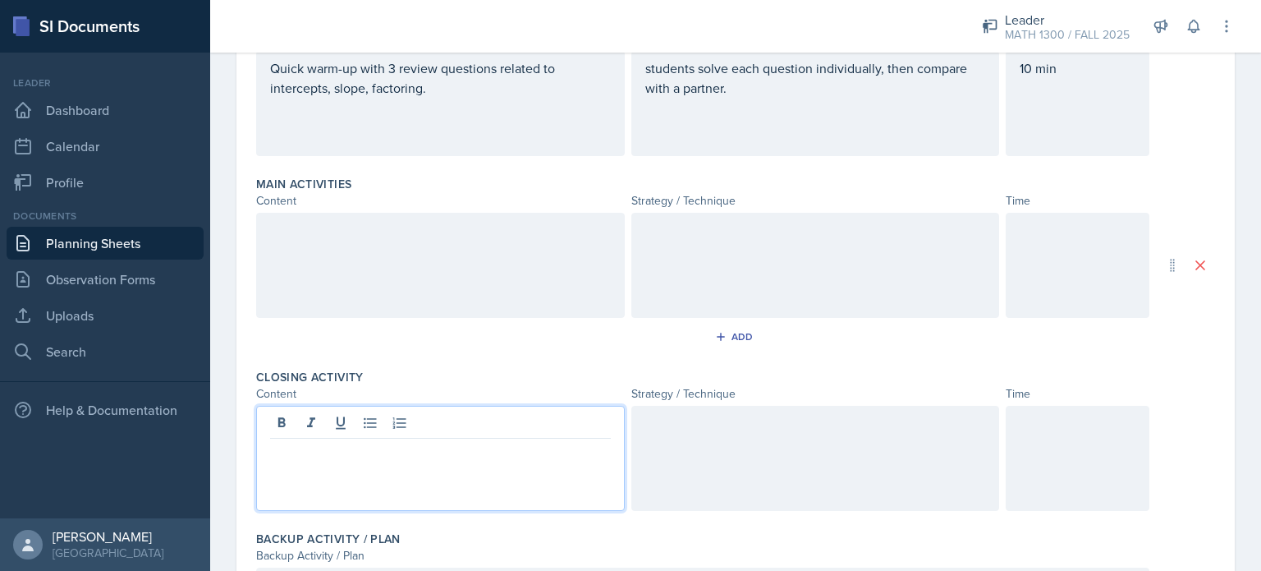
scroll to position [440, 0]
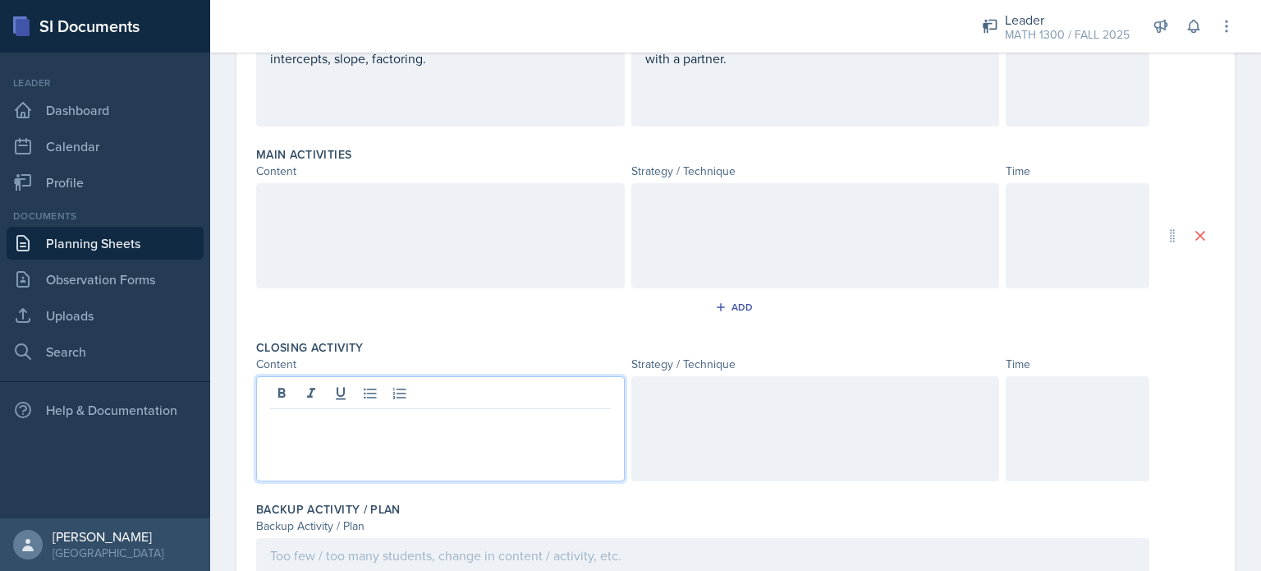
paste div
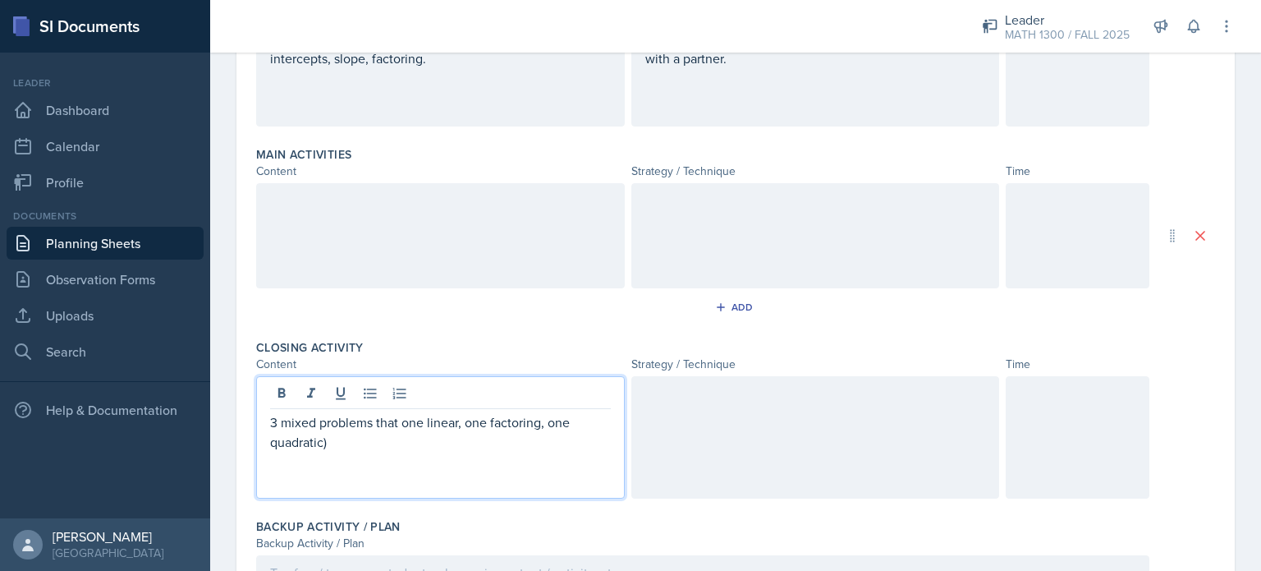
click at [402, 424] on p "3 mixed problems that one linear, one factoring, one quadratic)" at bounding box center [440, 431] width 341 height 39
click at [270, 419] on p "3 mixed problems that includes one linear, one factoring, one quadratic)" at bounding box center [440, 431] width 341 height 39
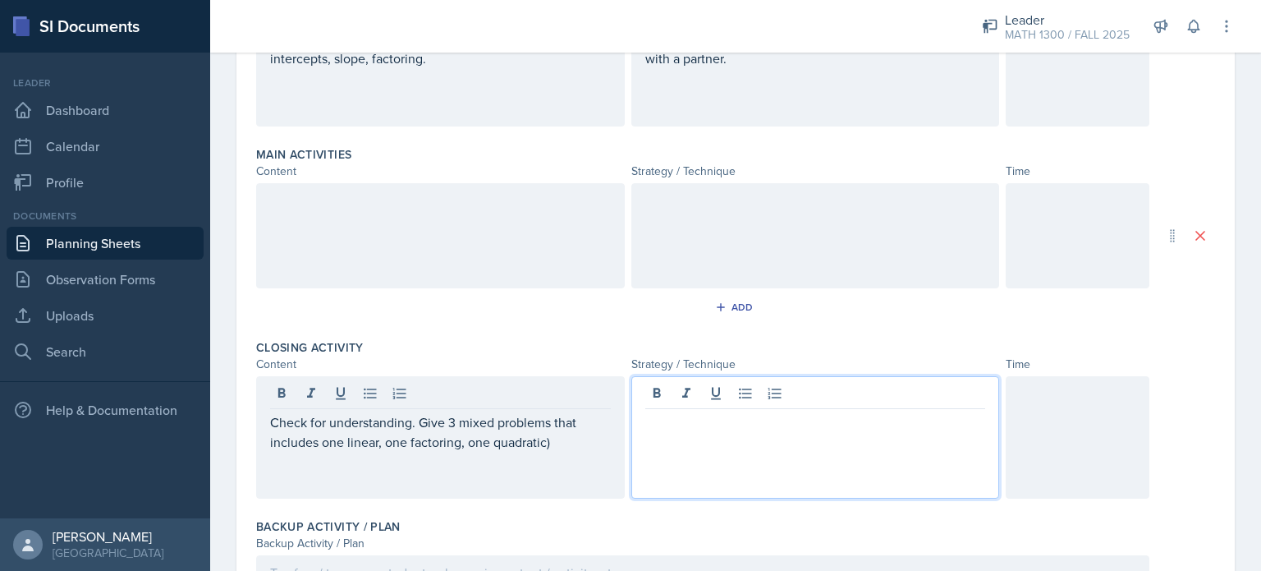
click at [729, 392] on div at bounding box center [815, 437] width 369 height 122
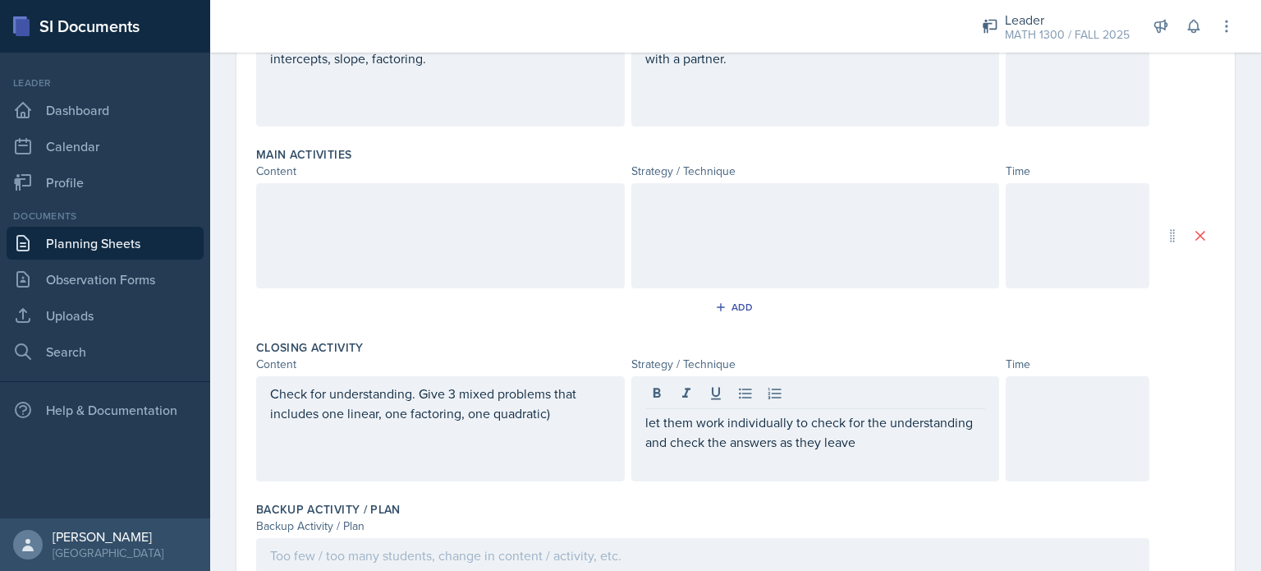
click at [1024, 433] on div at bounding box center [1078, 428] width 144 height 105
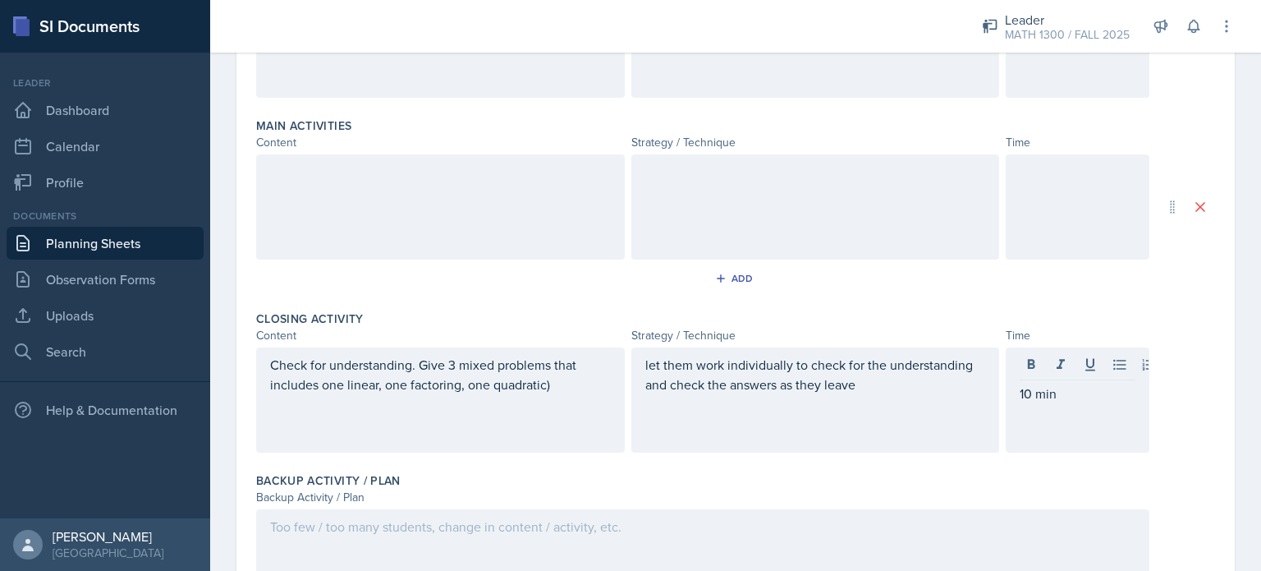
click at [389, 218] on div at bounding box center [440, 206] width 369 height 105
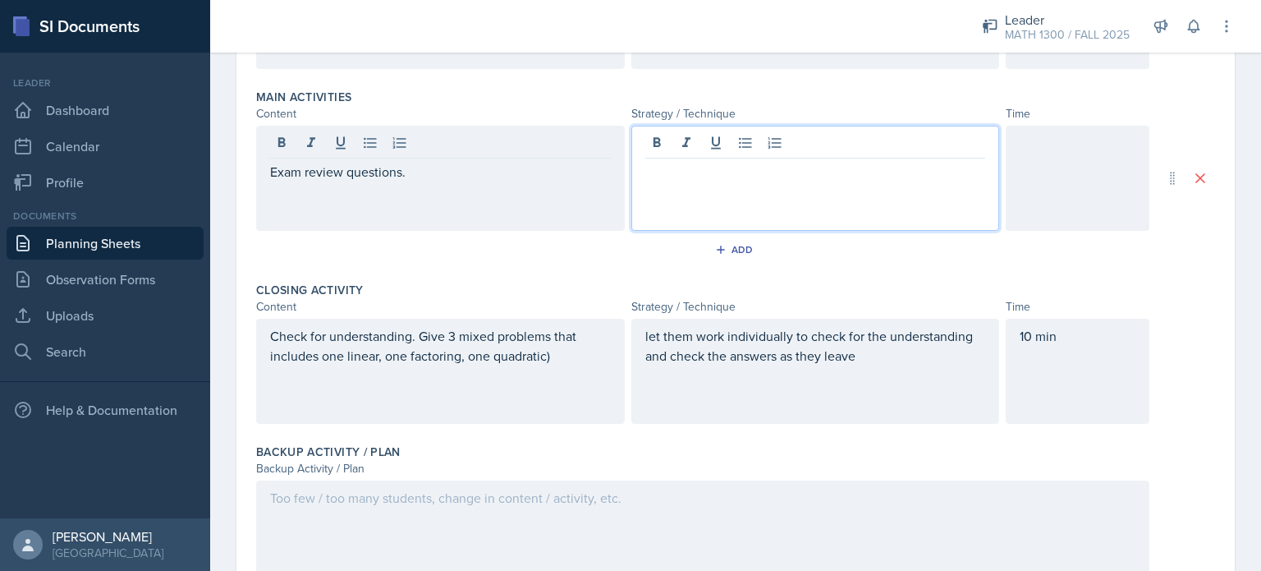
click at [669, 150] on div at bounding box center [815, 178] width 369 height 105
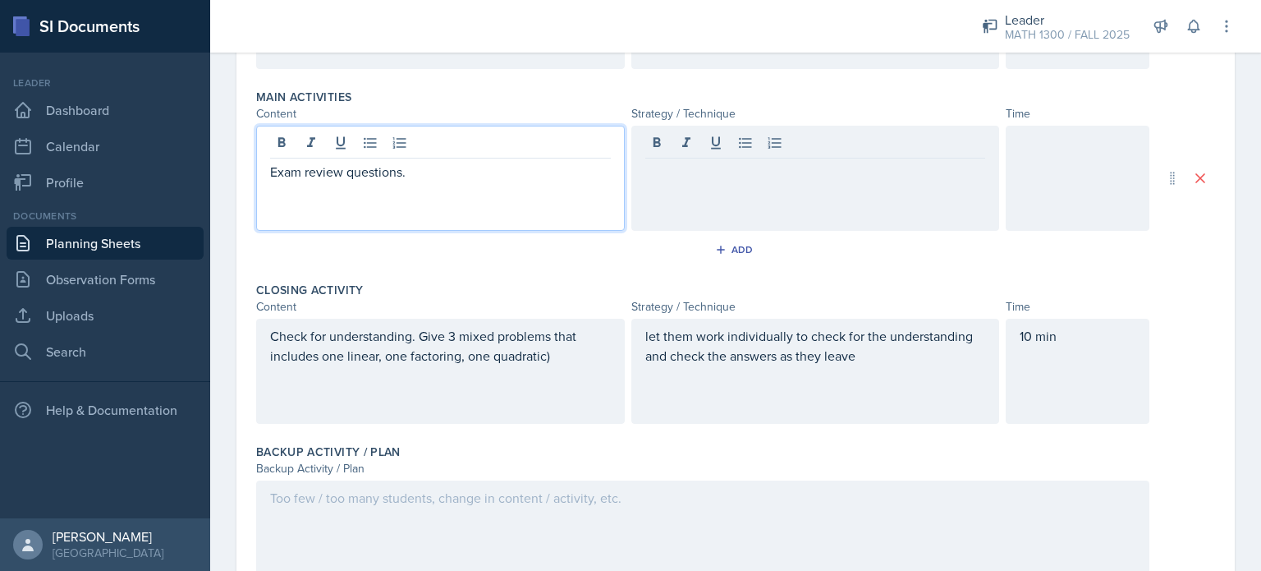
click at [510, 139] on div "Exam review questions." at bounding box center [440, 178] width 369 height 105
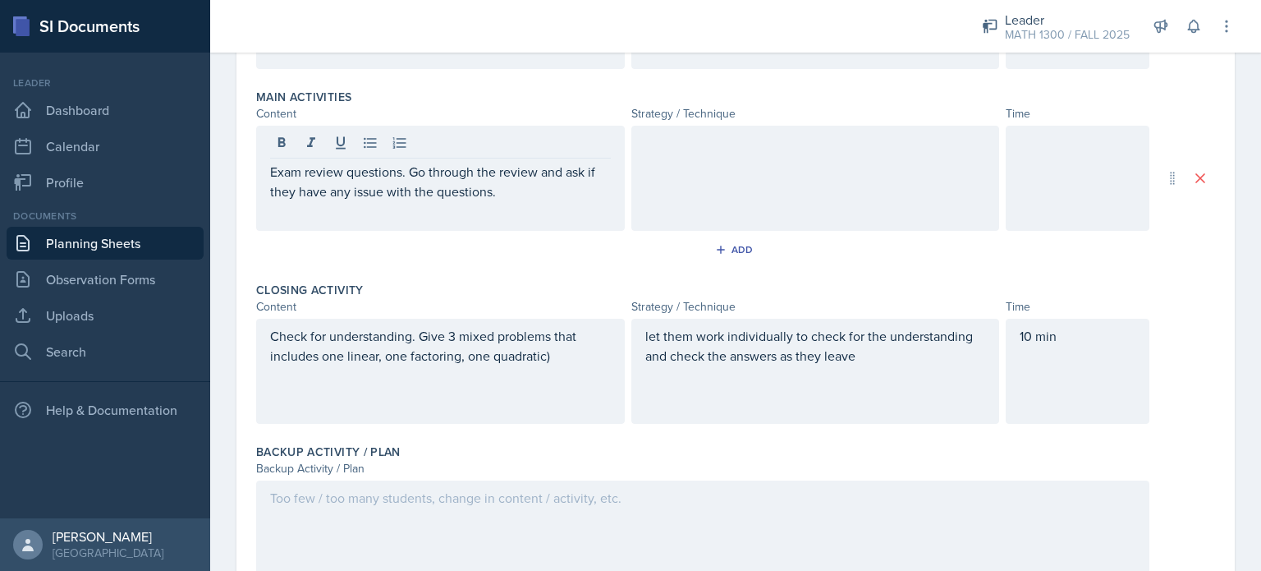
click at [661, 156] on div at bounding box center [815, 178] width 369 height 105
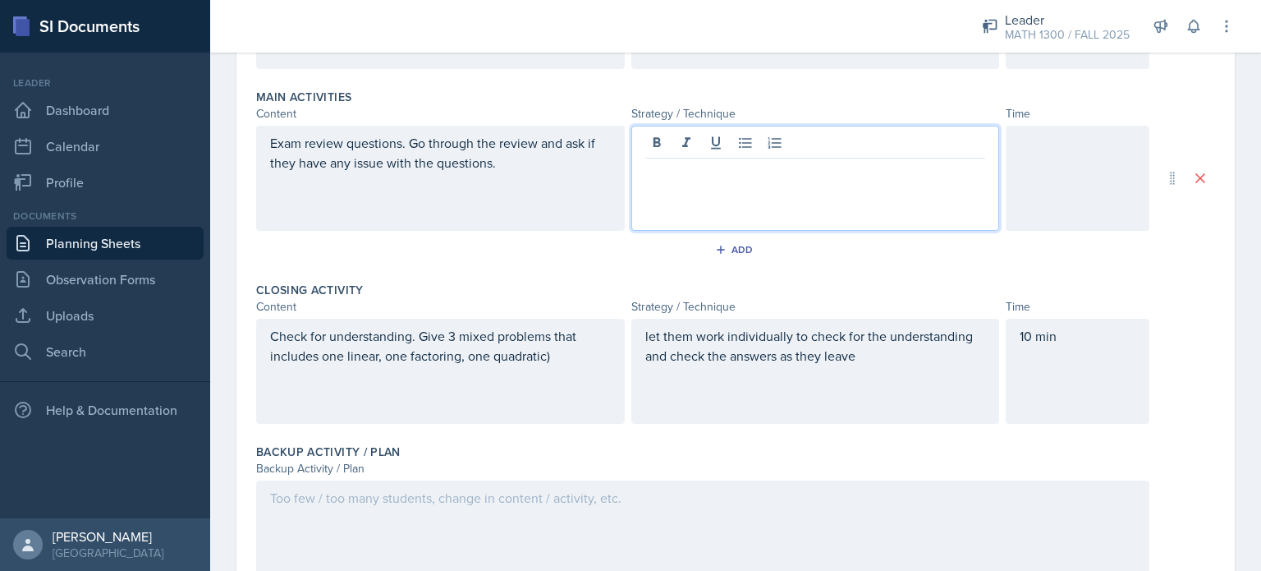
scroll to position [526, 0]
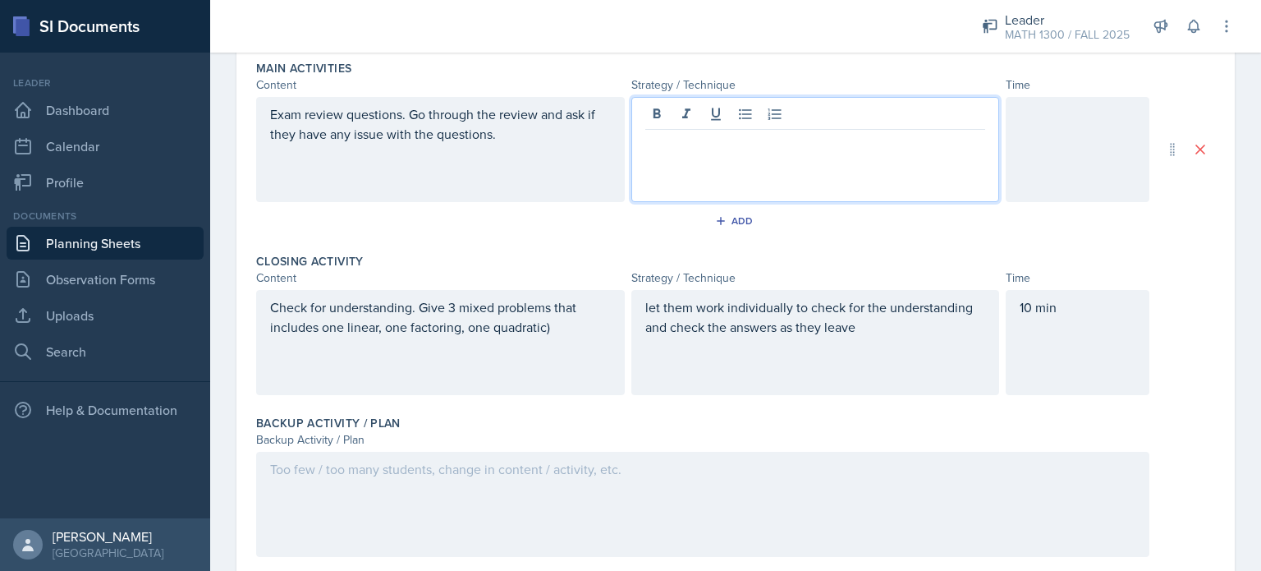
click at [667, 238] on div "Main Activities Content Strategy / Technique Time Exam review questions. Go thr…" at bounding box center [735, 149] width 959 height 193
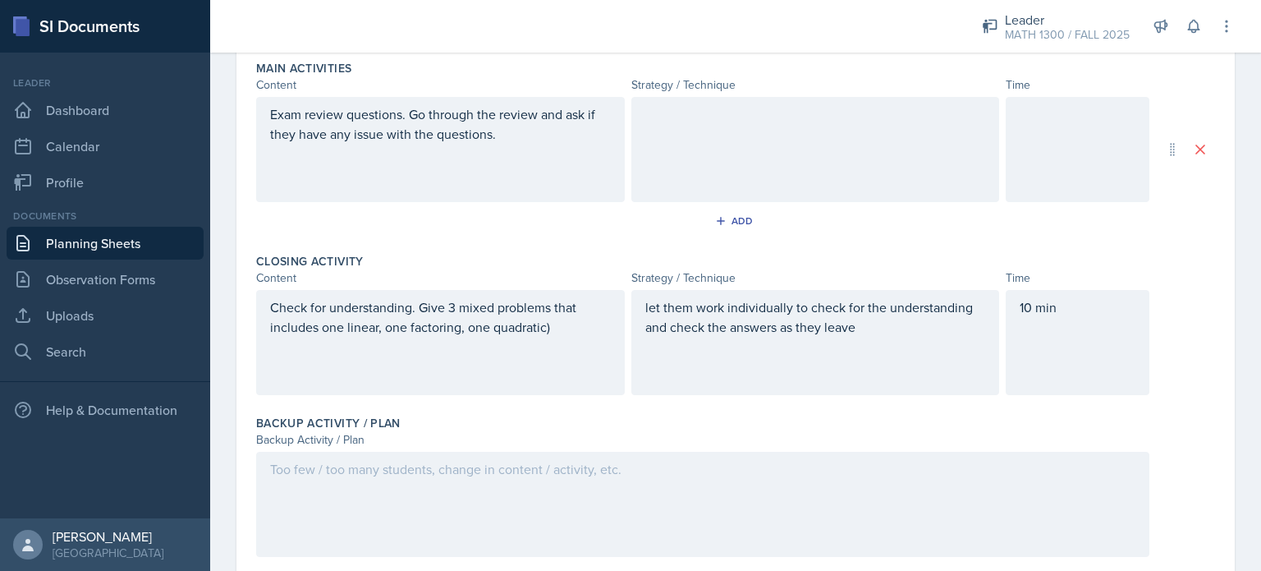
click at [667, 238] on div "Main Activities Content Strategy / Technique Time Exam review questions. Go thr…" at bounding box center [735, 149] width 959 height 193
click at [681, 126] on div at bounding box center [815, 149] width 369 height 105
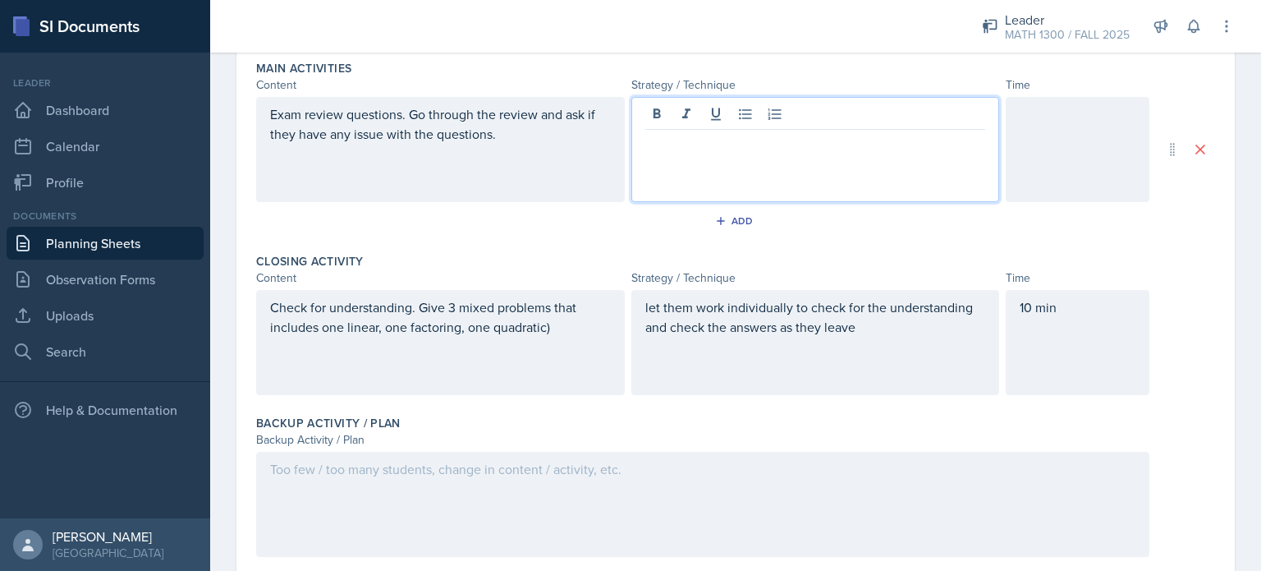
scroll to position [555, 0]
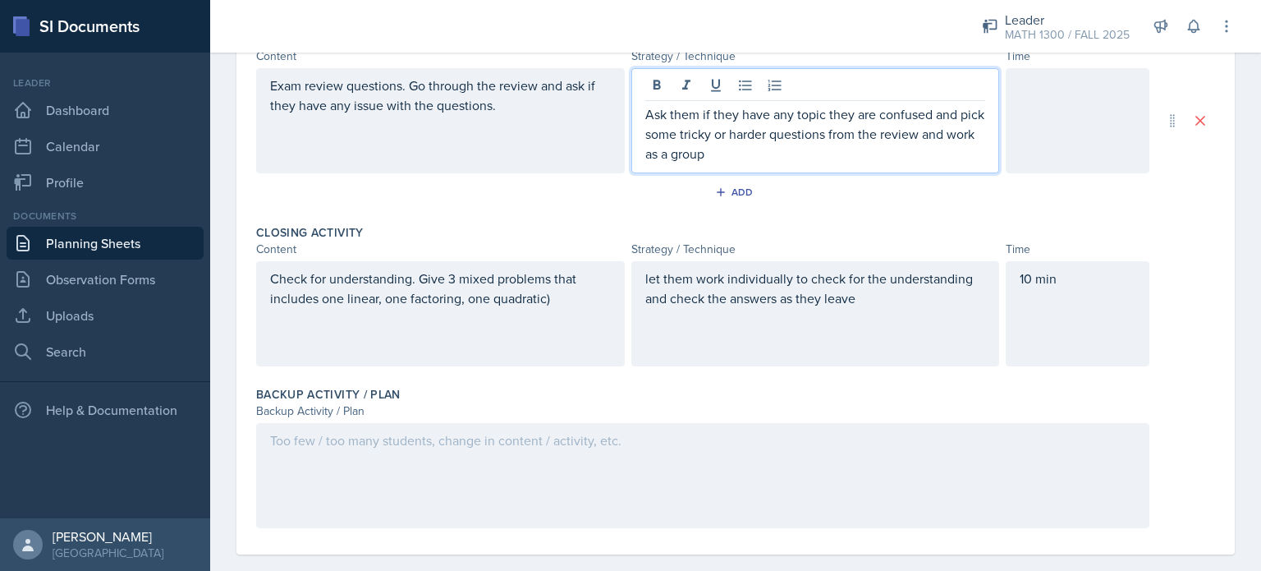
click at [668, 144] on p "Ask them if they have any topic they are confused and pick some tricky or harde…" at bounding box center [815, 133] width 341 height 59
click at [903, 149] on p "Ask them if they have any topic they are confused and pick some tricky or harde…" at bounding box center [815, 133] width 341 height 59
click at [681, 149] on p "Ask them if they have any topic they are confused and pick some tricky or harde…" at bounding box center [815, 133] width 341 height 59
click at [880, 155] on p "Ask them if they have any topic they are confused and pick some tricky or harde…" at bounding box center [815, 133] width 341 height 59
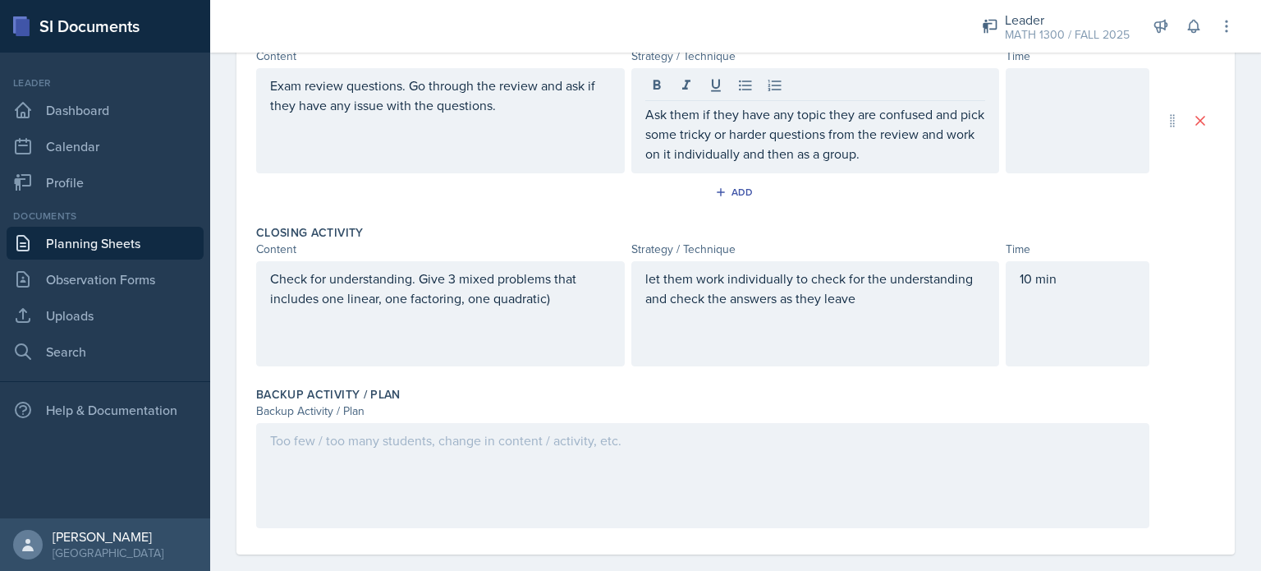
click at [1065, 108] on div at bounding box center [1078, 120] width 144 height 105
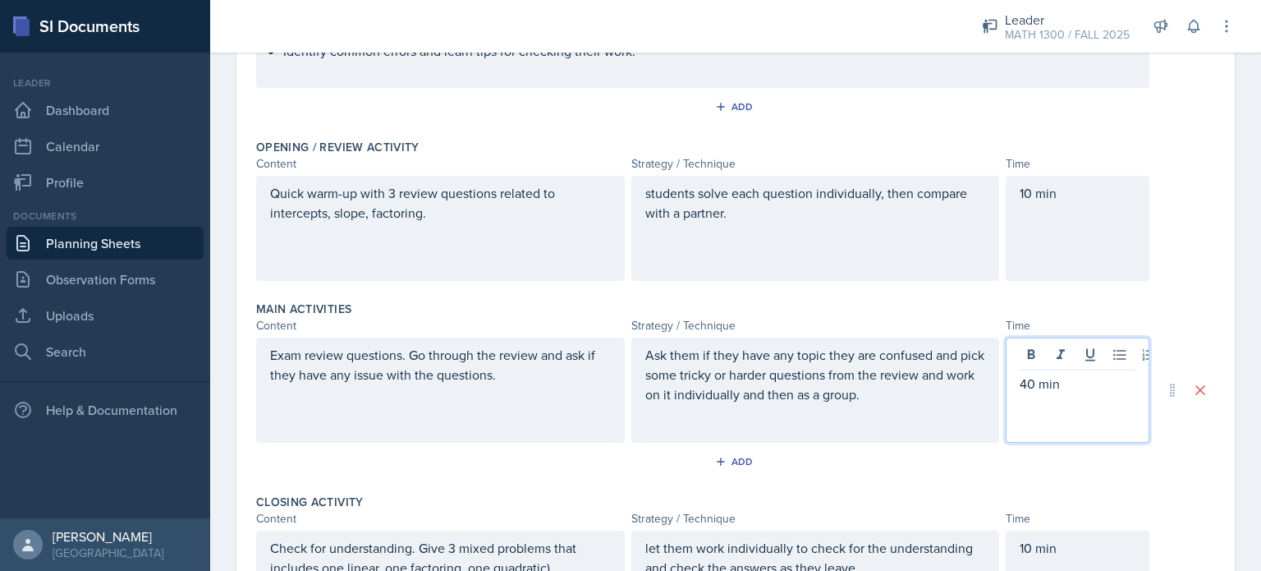
scroll to position [576, 0]
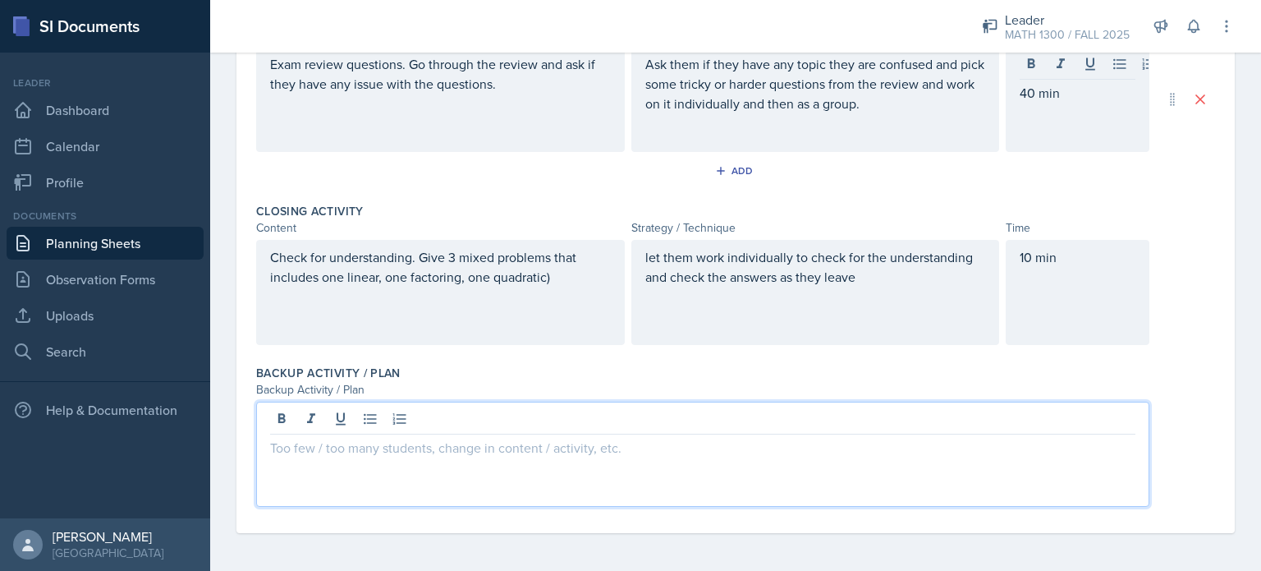
click at [438, 415] on div at bounding box center [702, 453] width 893 height 105
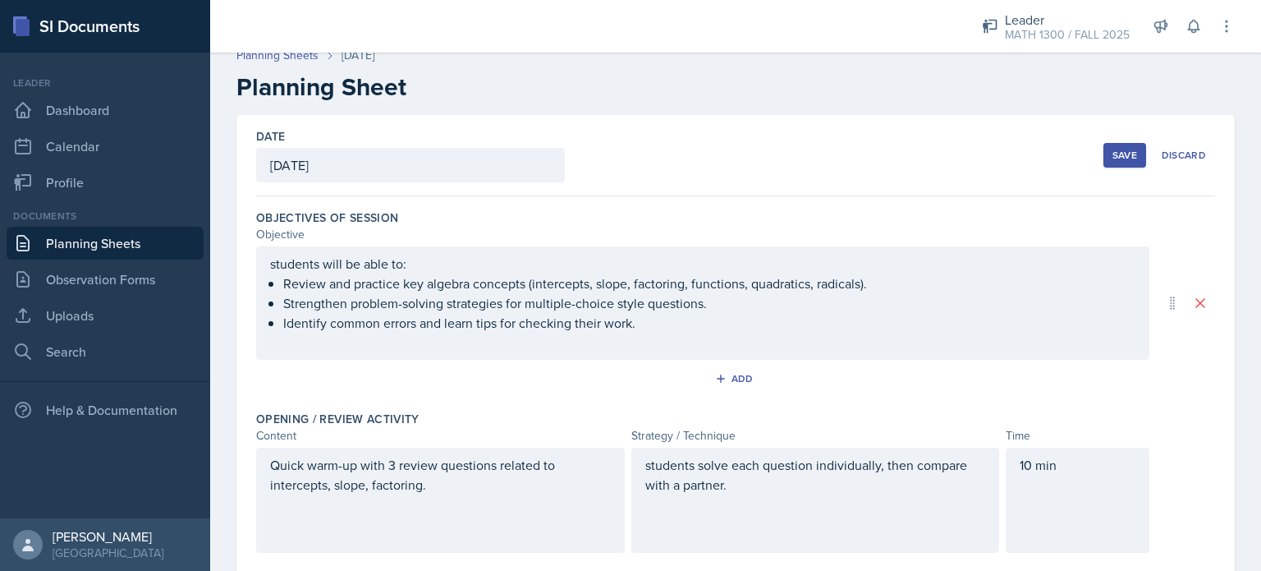
scroll to position [0, 0]
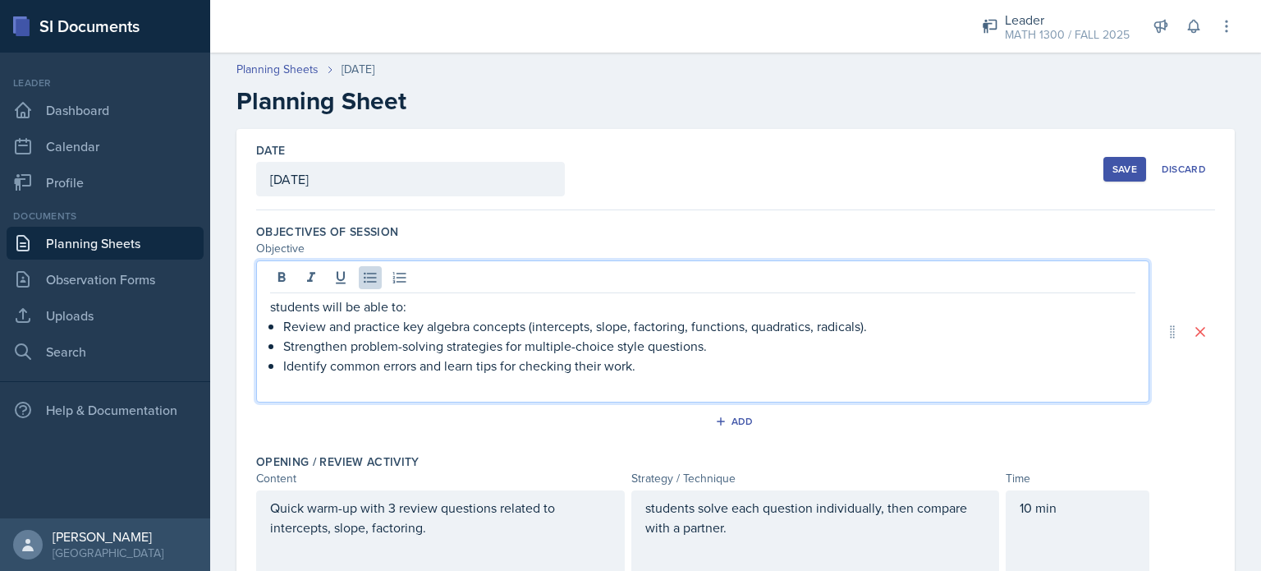
click at [535, 301] on div "students will be able to: Review and practice key algebra concepts (intercepts,…" at bounding box center [702, 345] width 865 height 99
click at [546, 328] on p "Review and practice key algebra concepts sych as intercepts, slope, factoring, …" at bounding box center [709, 326] width 852 height 20
click at [543, 328] on p "Review and practice key algebra concepts sych as intercepts, slope, factoring, …" at bounding box center [709, 326] width 852 height 20
click at [920, 329] on p "Review and practice key algebra concepts such as intercepts, slope, factoring, …" at bounding box center [709, 326] width 852 height 20
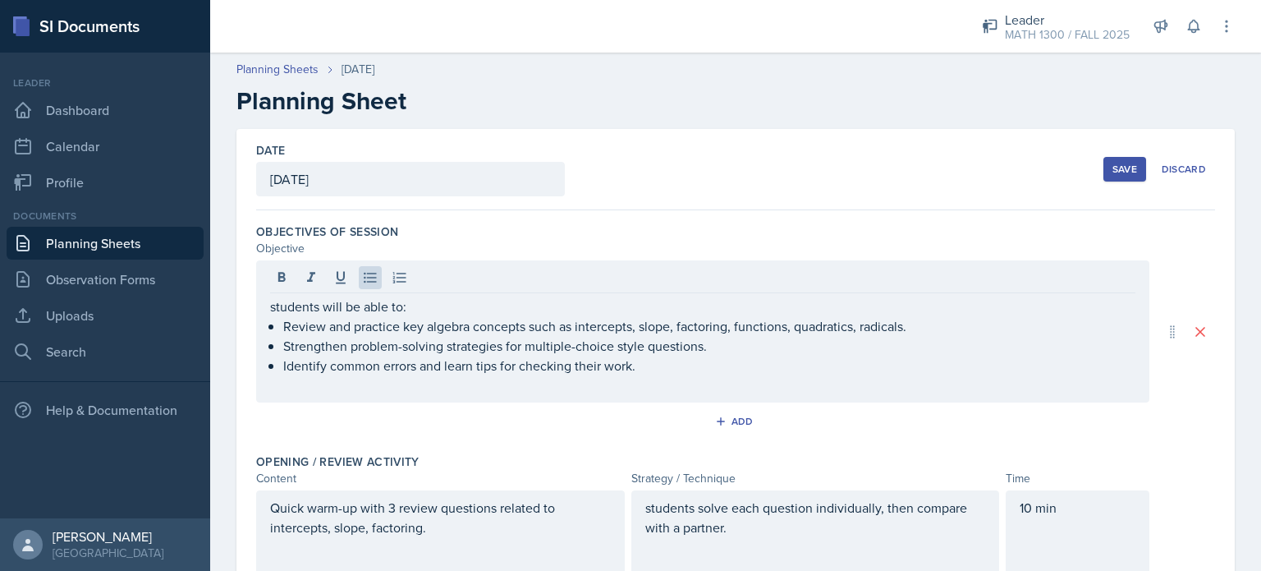
drag, startPoint x: 264, startPoint y: 342, endPoint x: 451, endPoint y: 347, distance: 186.4
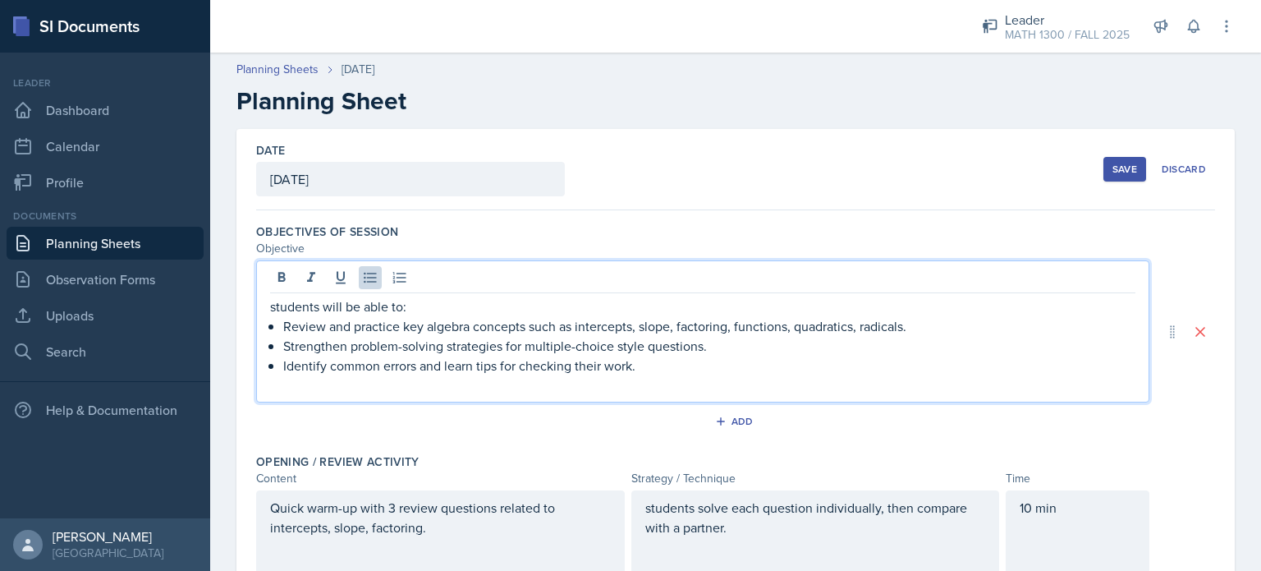
drag, startPoint x: 451, startPoint y: 347, endPoint x: 277, endPoint y: 346, distance: 174.0
click at [277, 346] on div "students will be able to: Review and practice key algebra concepts such as inte…" at bounding box center [702, 345] width 865 height 99
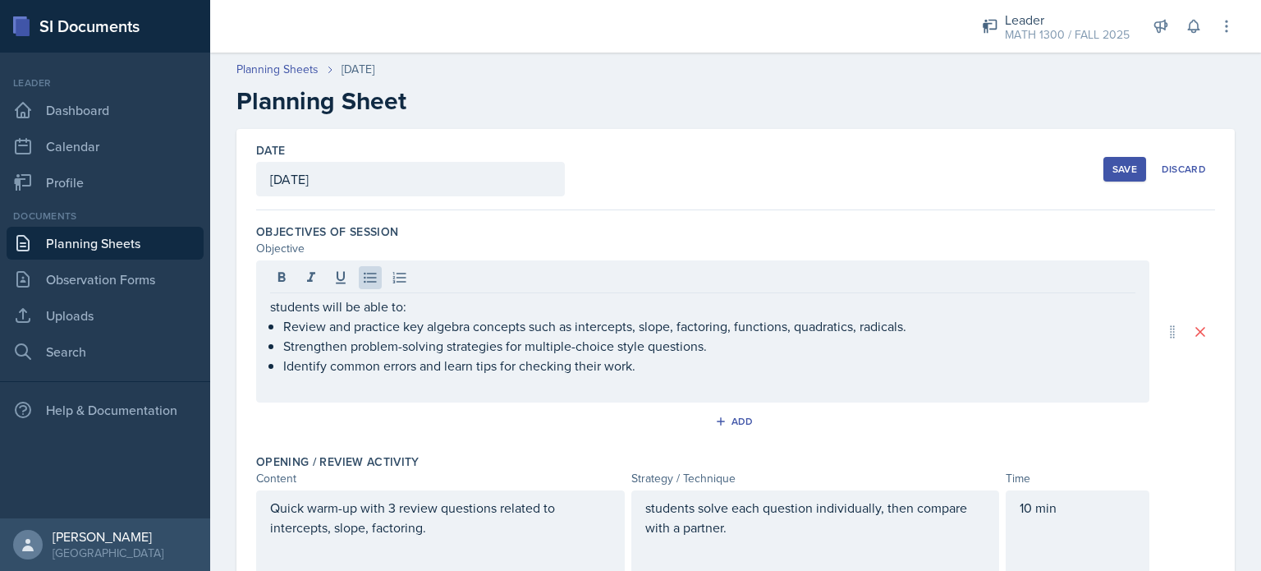
drag, startPoint x: 264, startPoint y: 346, endPoint x: 598, endPoint y: 347, distance: 333.3
click at [598, 347] on div "students will be able to: Review and practice key algebra concepts such as inte…" at bounding box center [702, 331] width 893 height 142
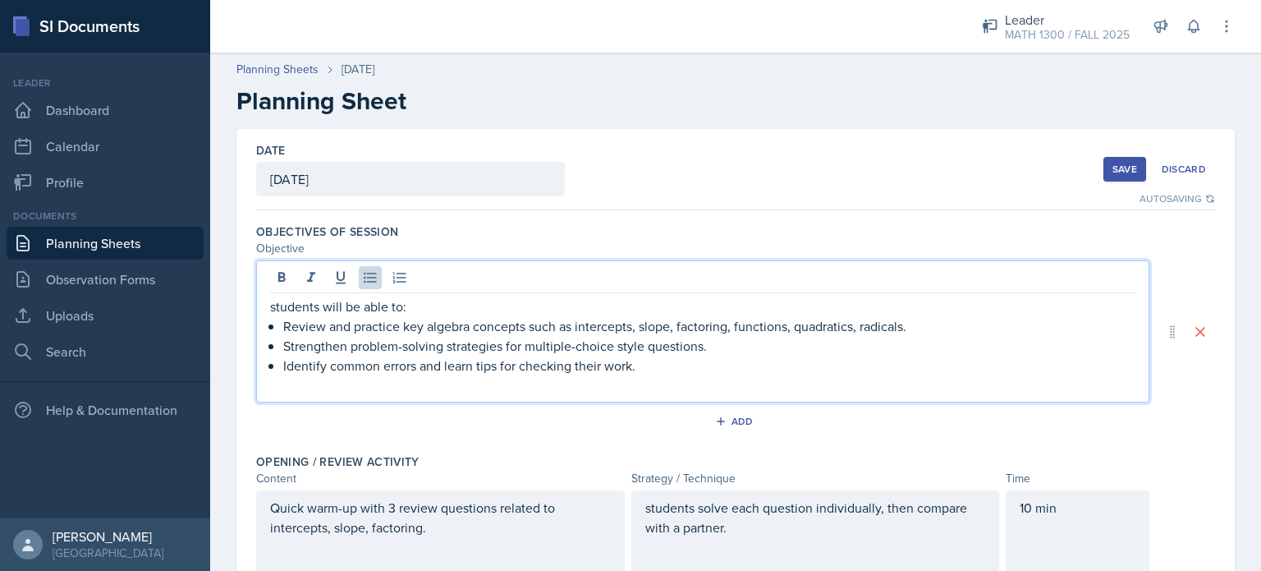
click at [703, 348] on p "Strengthen problem-solving strategies for multiple-choice style questions." at bounding box center [709, 346] width 852 height 20
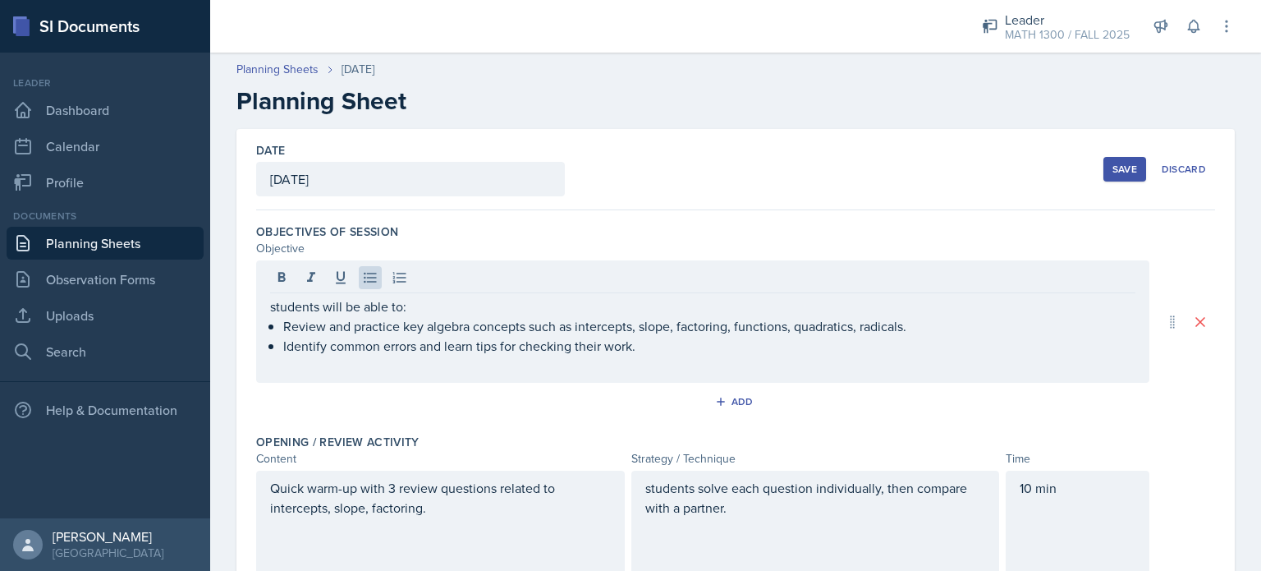
click at [1112, 170] on div "Save" at bounding box center [1124, 169] width 25 height 13
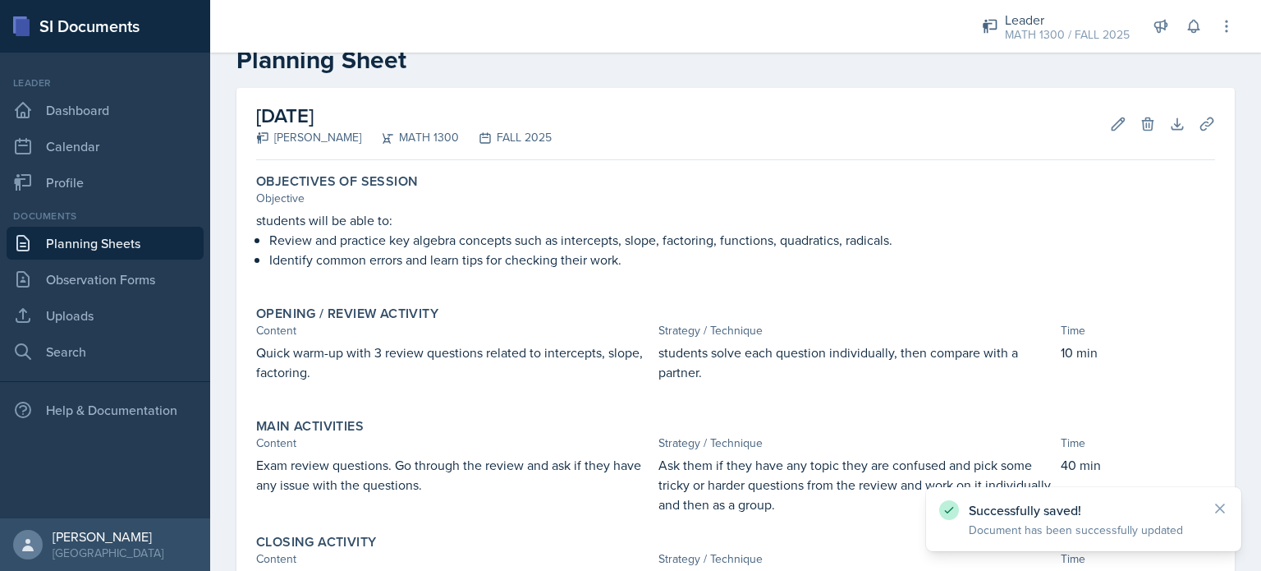
scroll to position [39, 0]
click at [68, 322] on link "Uploads" at bounding box center [105, 315] width 197 height 33
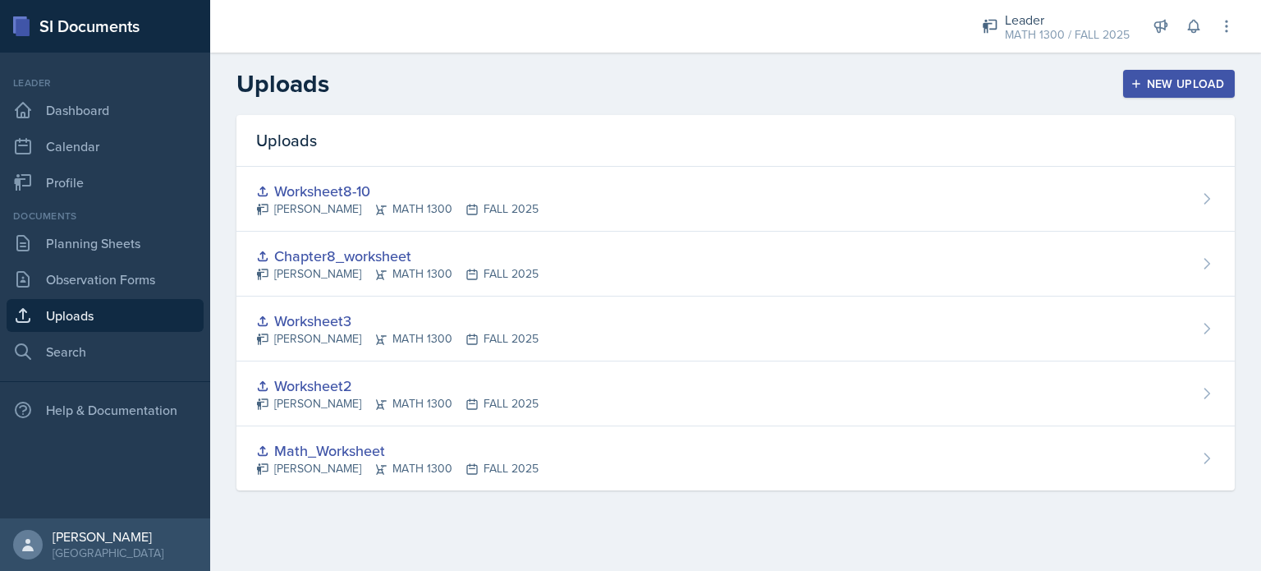
click at [1148, 80] on div "New Upload" at bounding box center [1179, 83] width 91 height 13
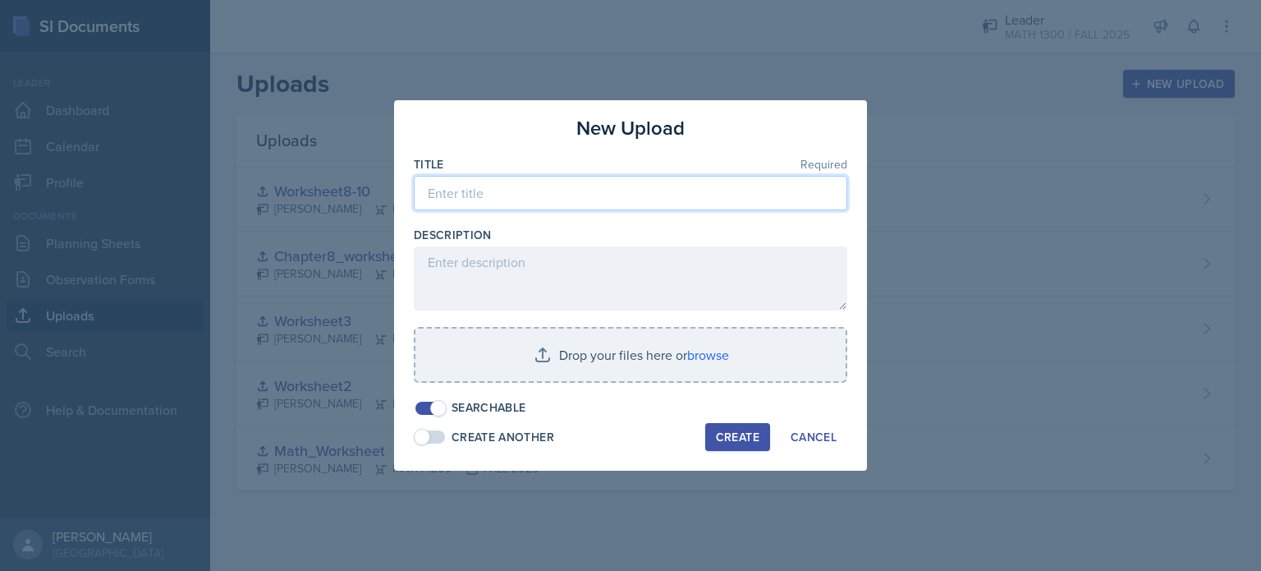
click at [553, 210] on input at bounding box center [630, 193] width 433 height 34
type input "Exam review_Int"
click at [755, 430] on div "Create" at bounding box center [738, 436] width 44 height 13
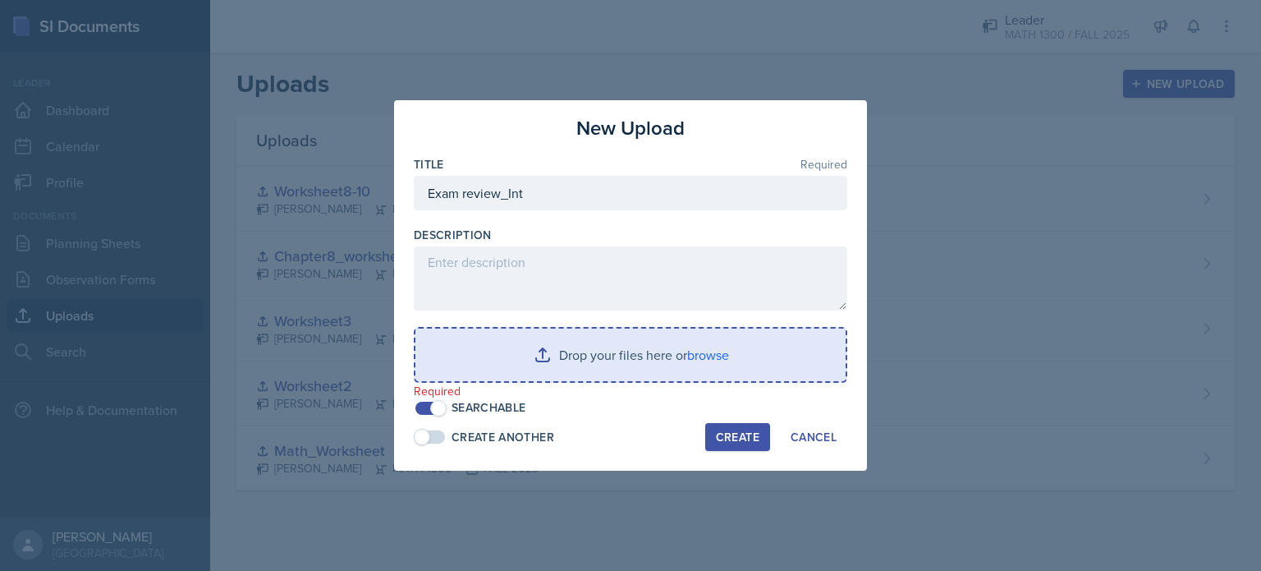
click at [711, 372] on input "file" at bounding box center [630, 354] width 430 height 53
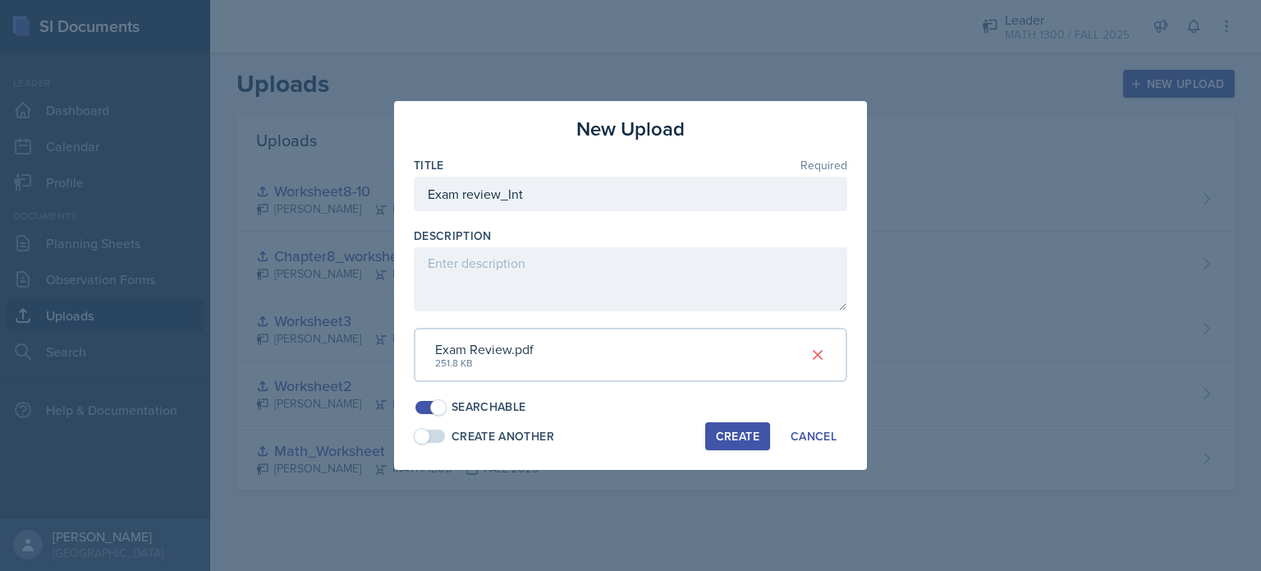
click at [742, 442] on div "Create" at bounding box center [738, 435] width 44 height 13
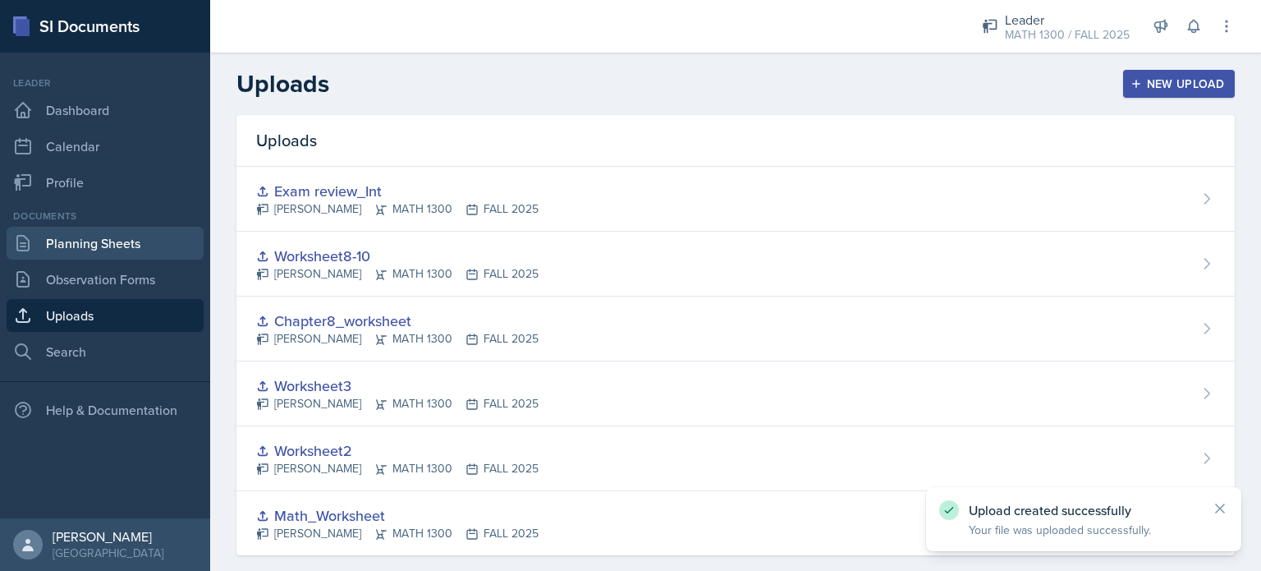
click at [85, 259] on link "Planning Sheets" at bounding box center [105, 243] width 197 height 33
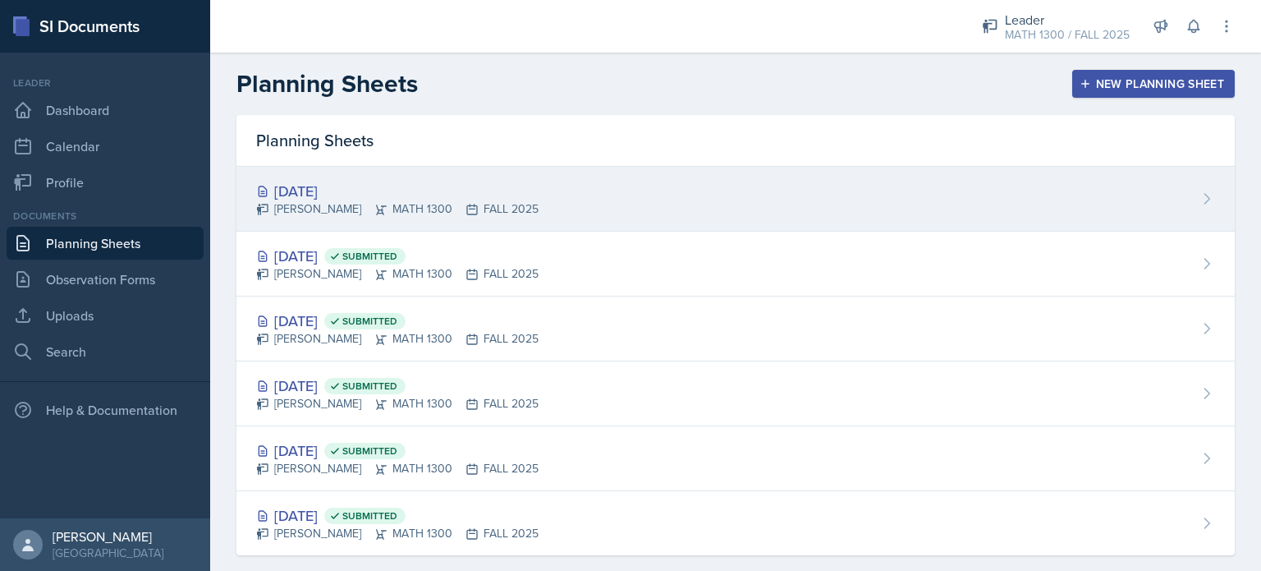
click at [601, 183] on div "[DATE] [PERSON_NAME] MATH 1300 FALL 2025" at bounding box center [735, 199] width 998 height 65
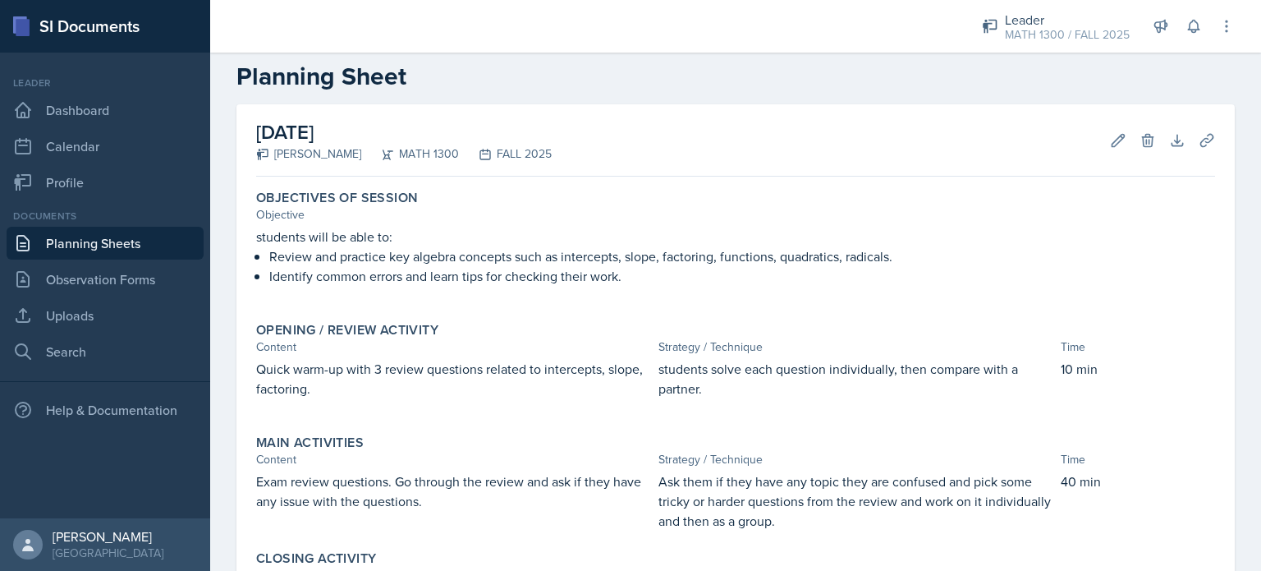
scroll to position [7, 0]
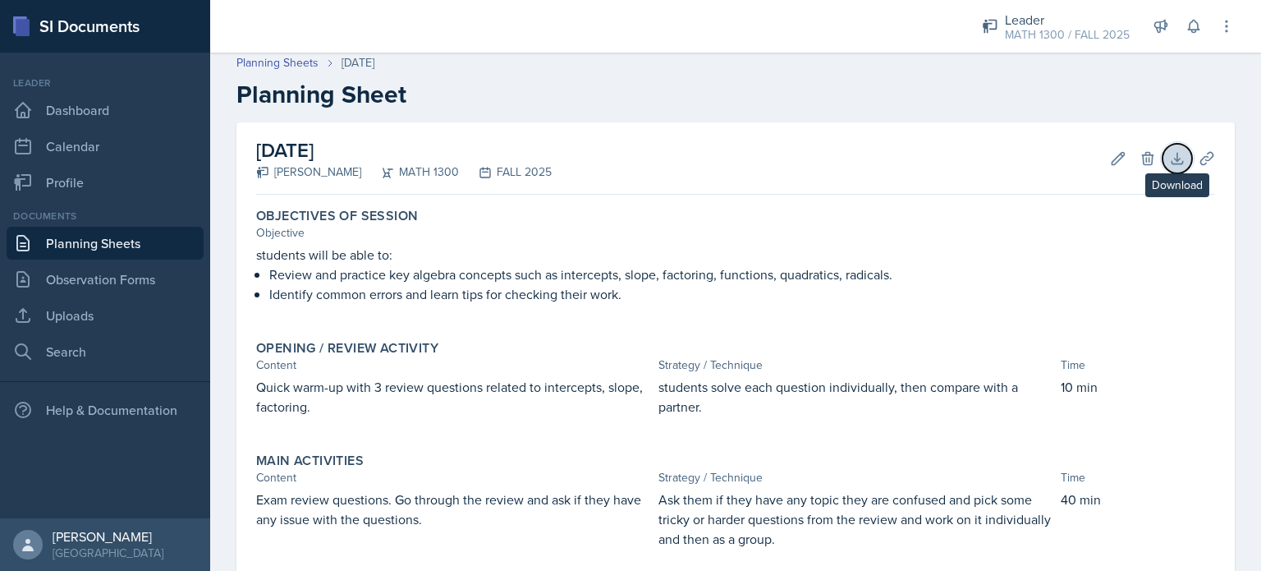
click at [1175, 167] on button "Download" at bounding box center [1177, 159] width 30 height 30
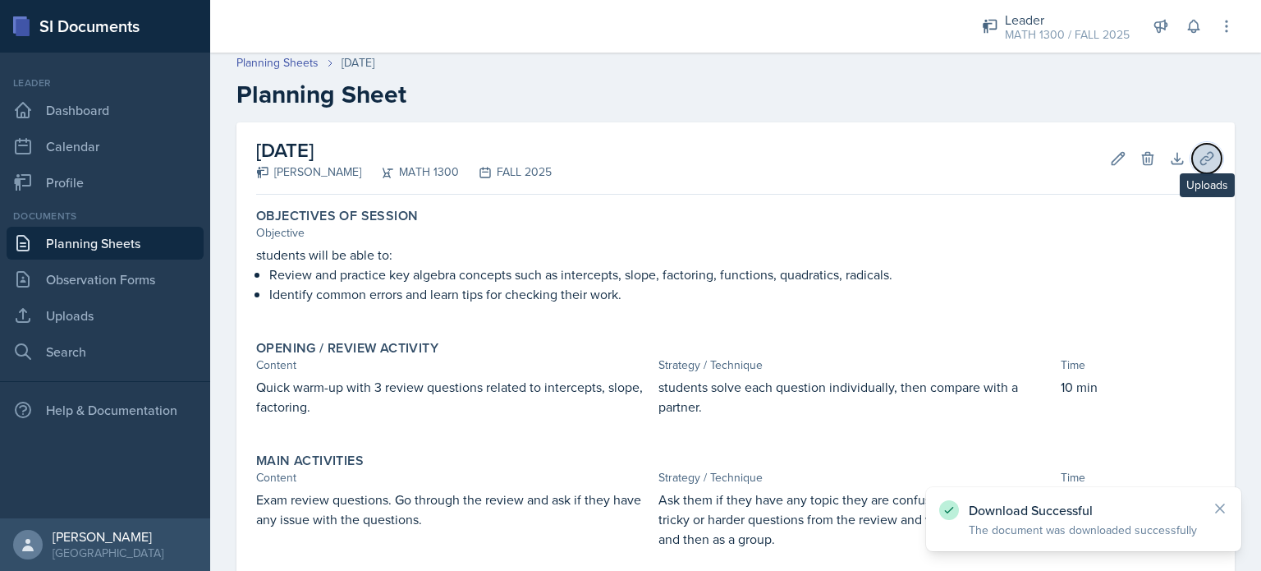
click at [1198, 166] on icon at bounding box center [1206, 158] width 16 height 16
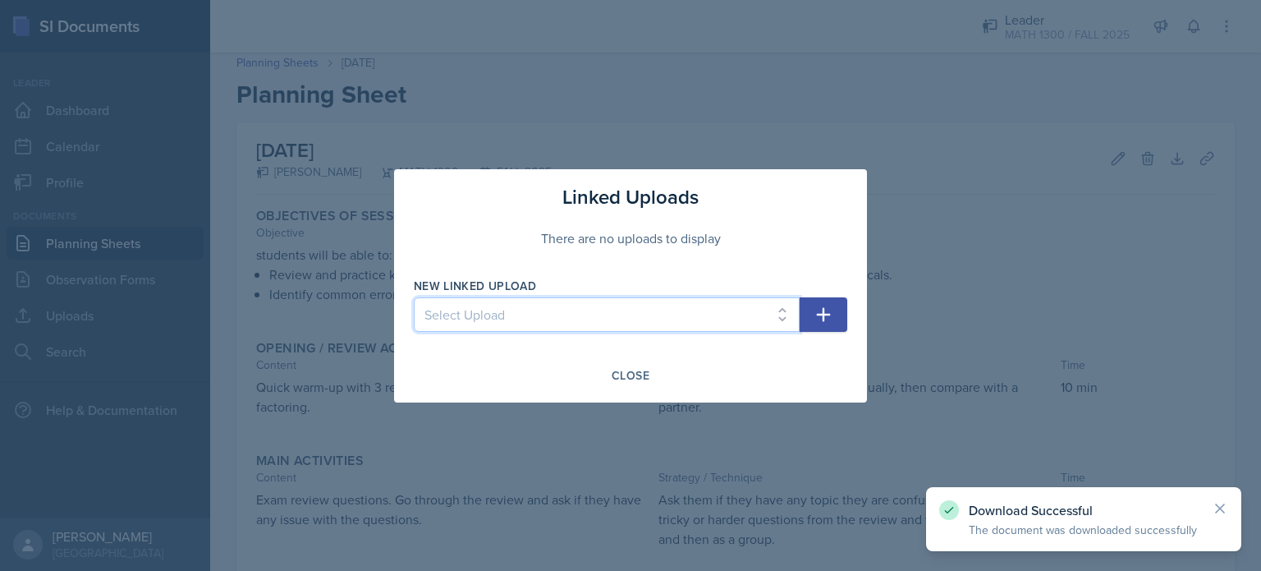
click at [660, 304] on select "Select Upload Math_Worksheet Worksheet2 Worksheet3 Chapter8_worksheet Worksheet…" at bounding box center [607, 314] width 386 height 34
click at [414, 297] on select "Select Upload Math_Worksheet Worksheet2 Worksheet3 Chapter8_worksheet Worksheet…" at bounding box center [607, 314] width 386 height 34
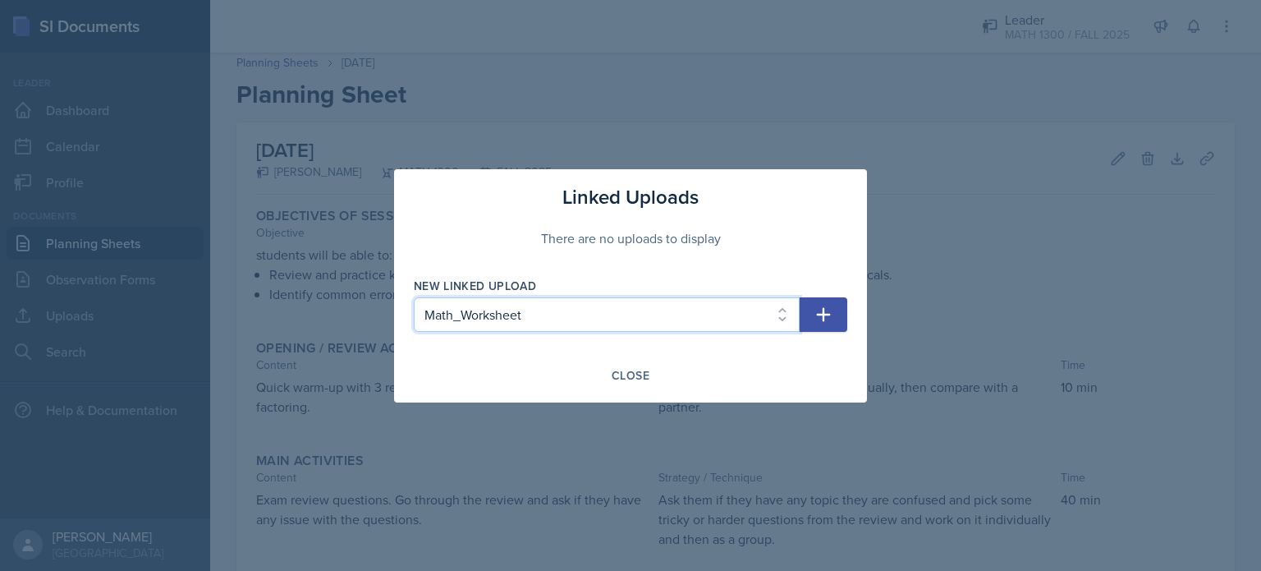
click at [591, 329] on select "Select Upload Math_Worksheet Worksheet2 Worksheet3 Chapter8_worksheet Worksheet…" at bounding box center [607, 314] width 386 height 34
select select "cf632294-e83f-4a24-81c5-51195fe6bff4"
click at [414, 297] on select "Select Upload Math_Worksheet Worksheet2 Worksheet3 Chapter8_worksheet Worksheet…" at bounding box center [607, 314] width 386 height 34
click at [818, 324] on button "button" at bounding box center [824, 314] width 48 height 34
select select
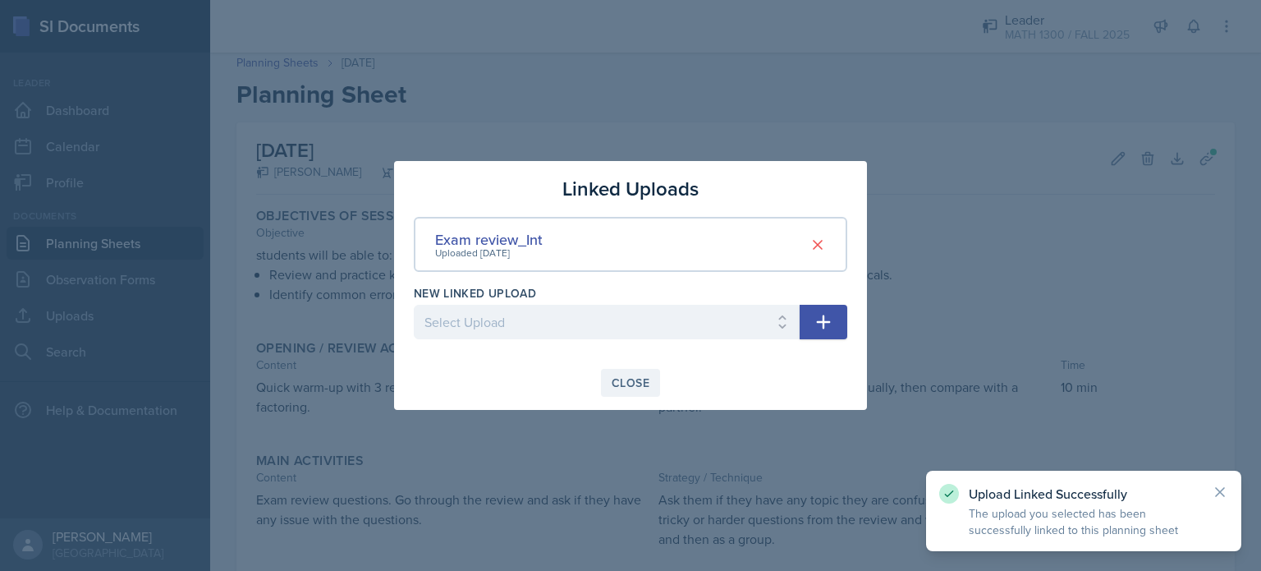
click at [631, 378] on div "Close" at bounding box center [631, 382] width 38 height 13
